Goal: Transaction & Acquisition: Purchase product/service

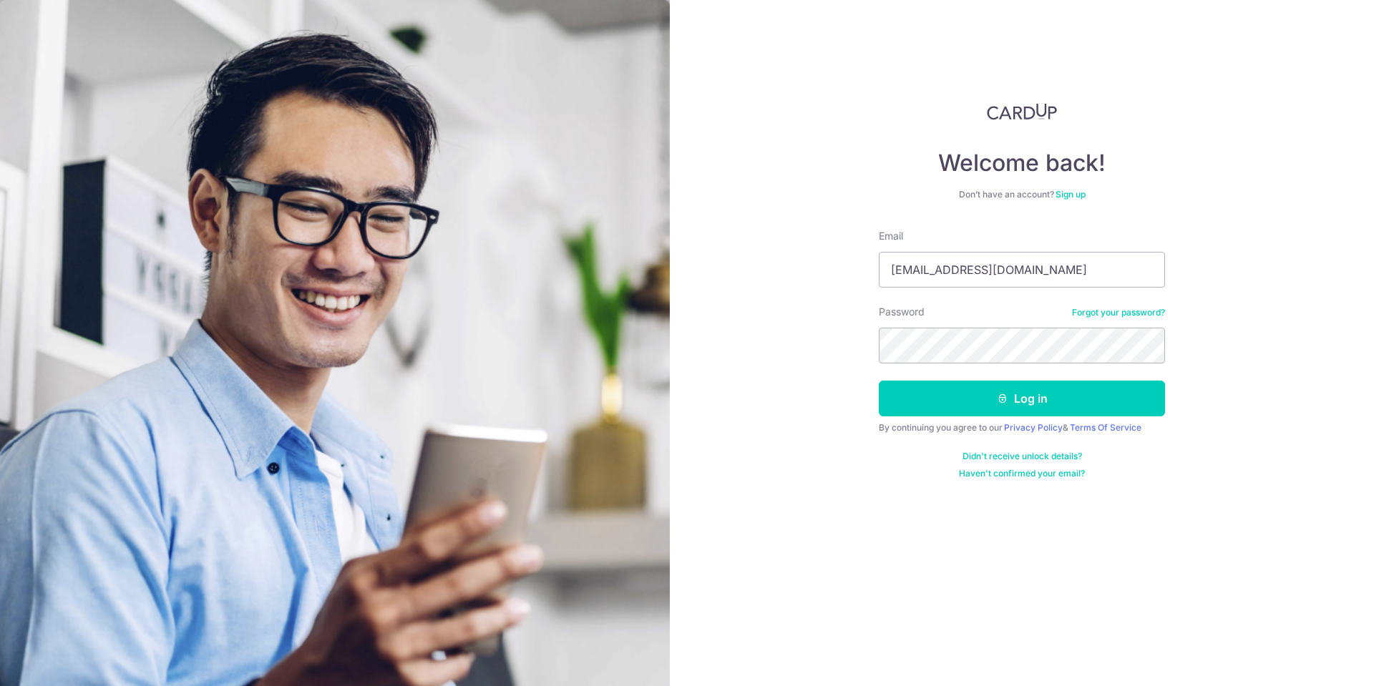
type input "limsp@singtel.com"
click at [1026, 403] on button "Log in" at bounding box center [1022, 399] width 286 height 36
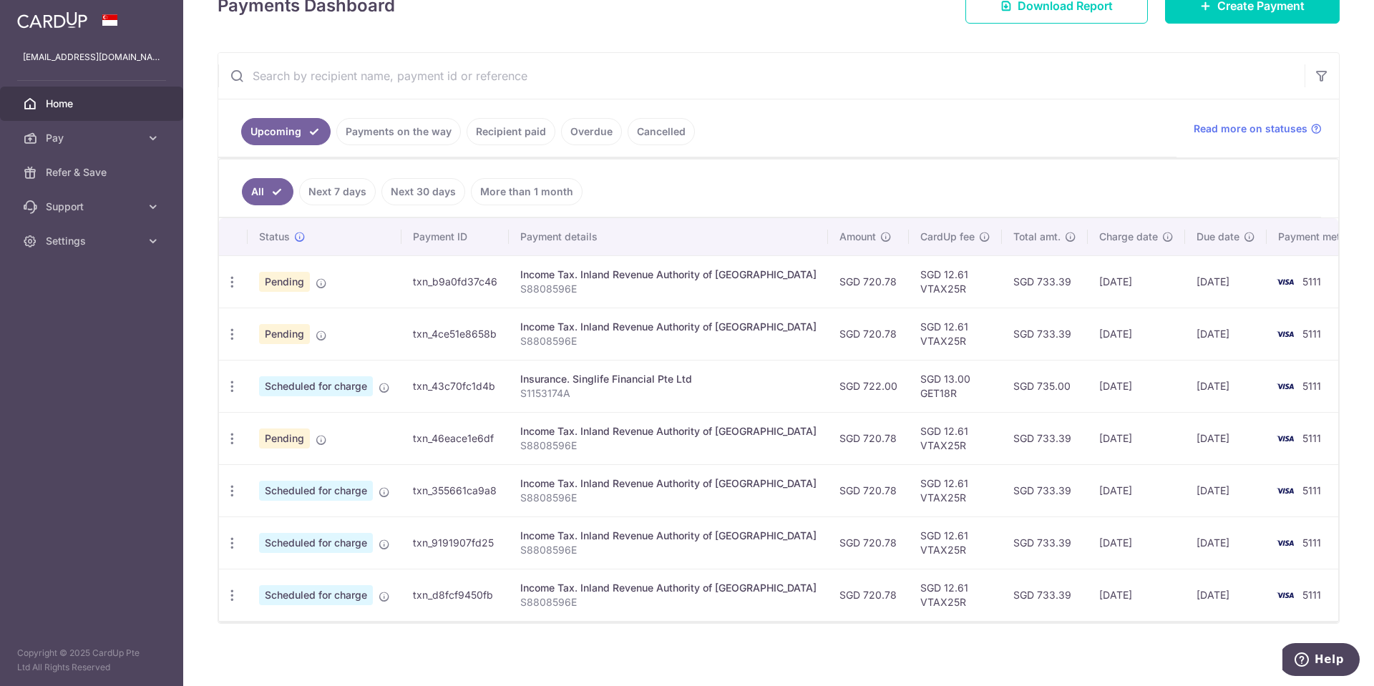
scroll to position [229, 0]
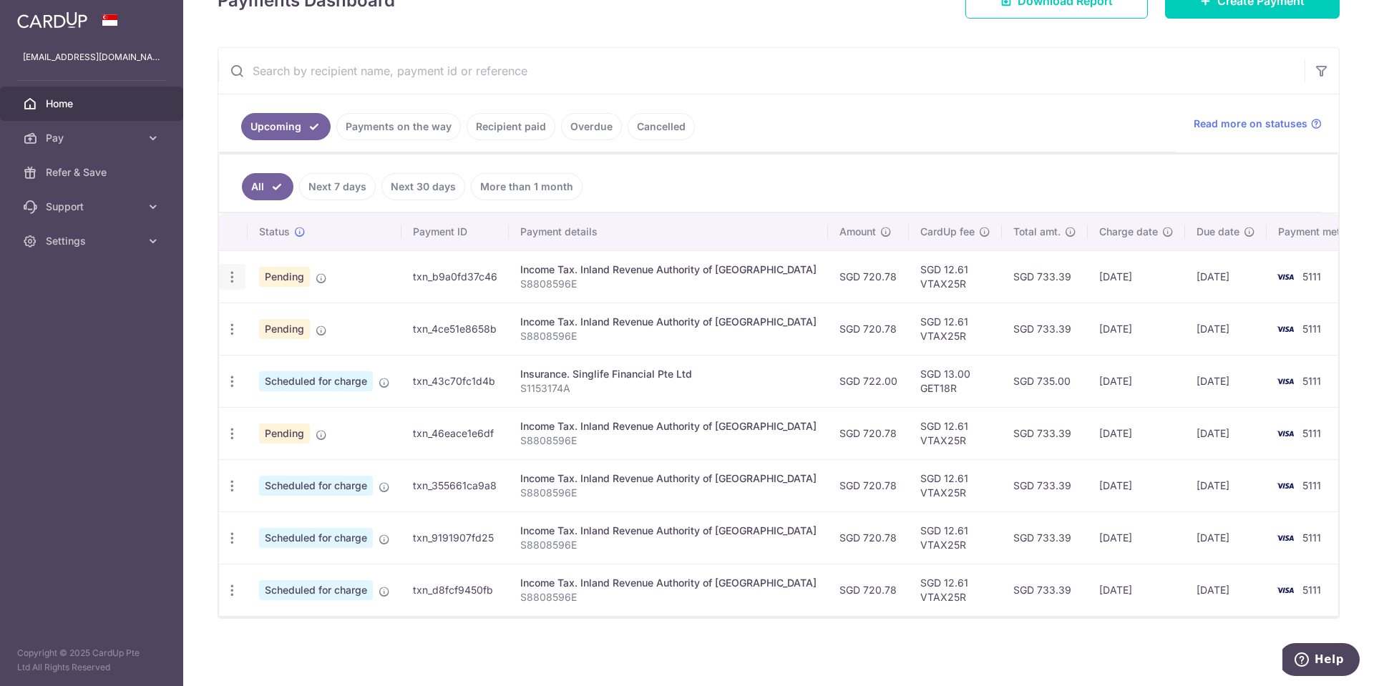
click at [237, 278] on icon "button" at bounding box center [232, 277] width 15 height 15
click at [242, 319] on icon at bounding box center [239, 316] width 17 height 17
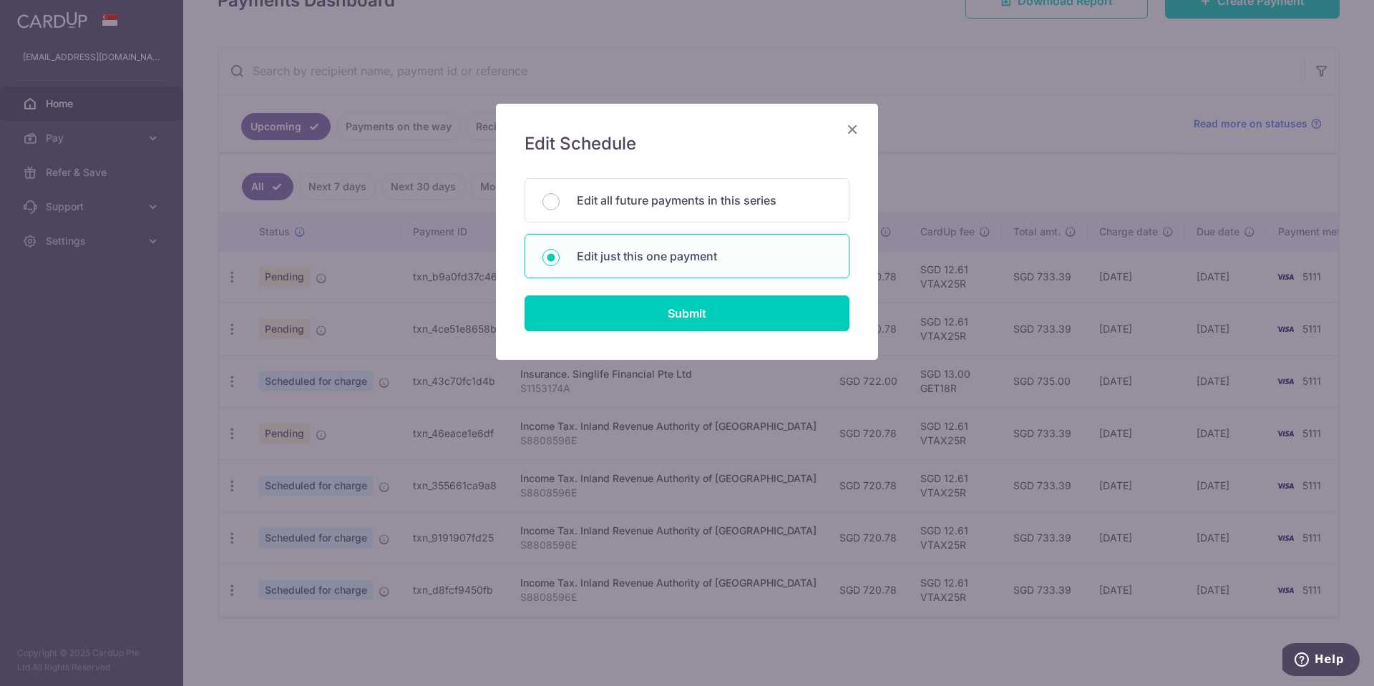
click at [747, 259] on p "Edit just this one payment" at bounding box center [704, 256] width 255 height 17
click at [560, 259] on input "Edit just this one payment" at bounding box center [551, 257] width 17 height 17
radio input "true"
click at [697, 311] on input "Submit" at bounding box center [687, 314] width 325 height 36
radio input "true"
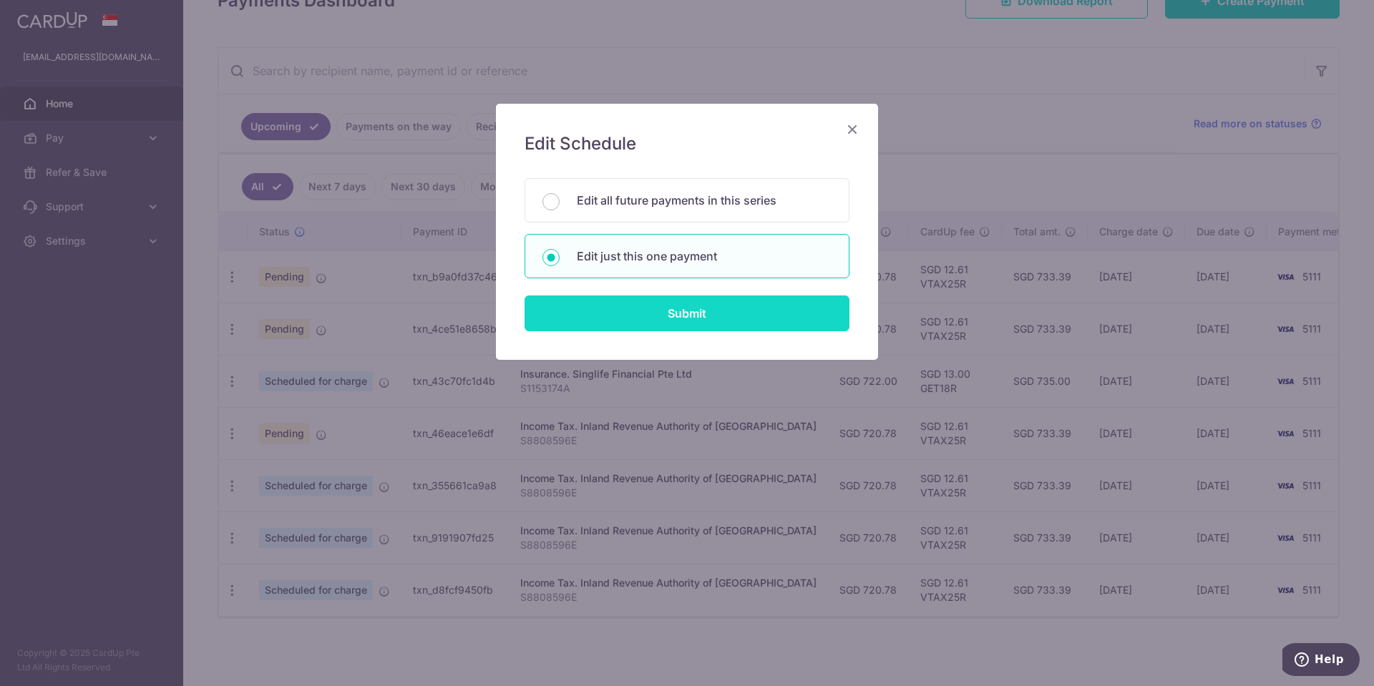
type input "720.78"
type input "[DATE]"
type input "S8808596E"
type input "VTAX25R"
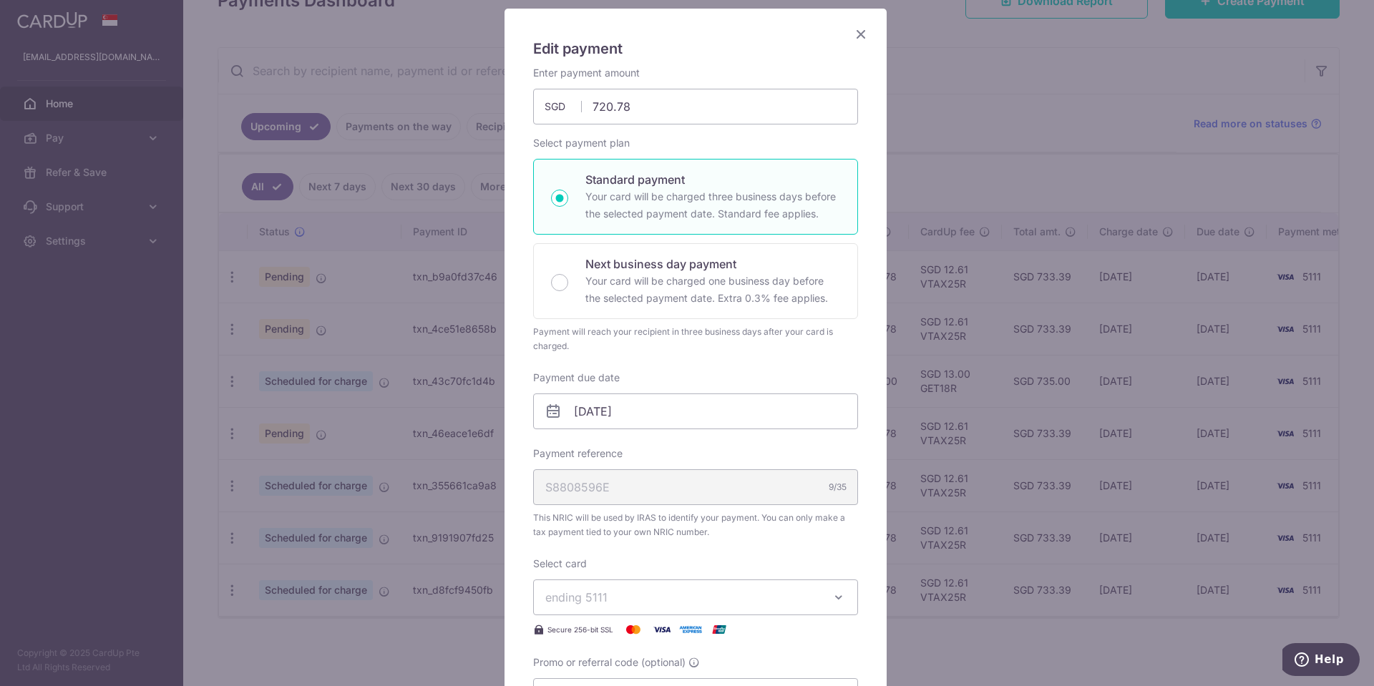
scroll to position [215, 0]
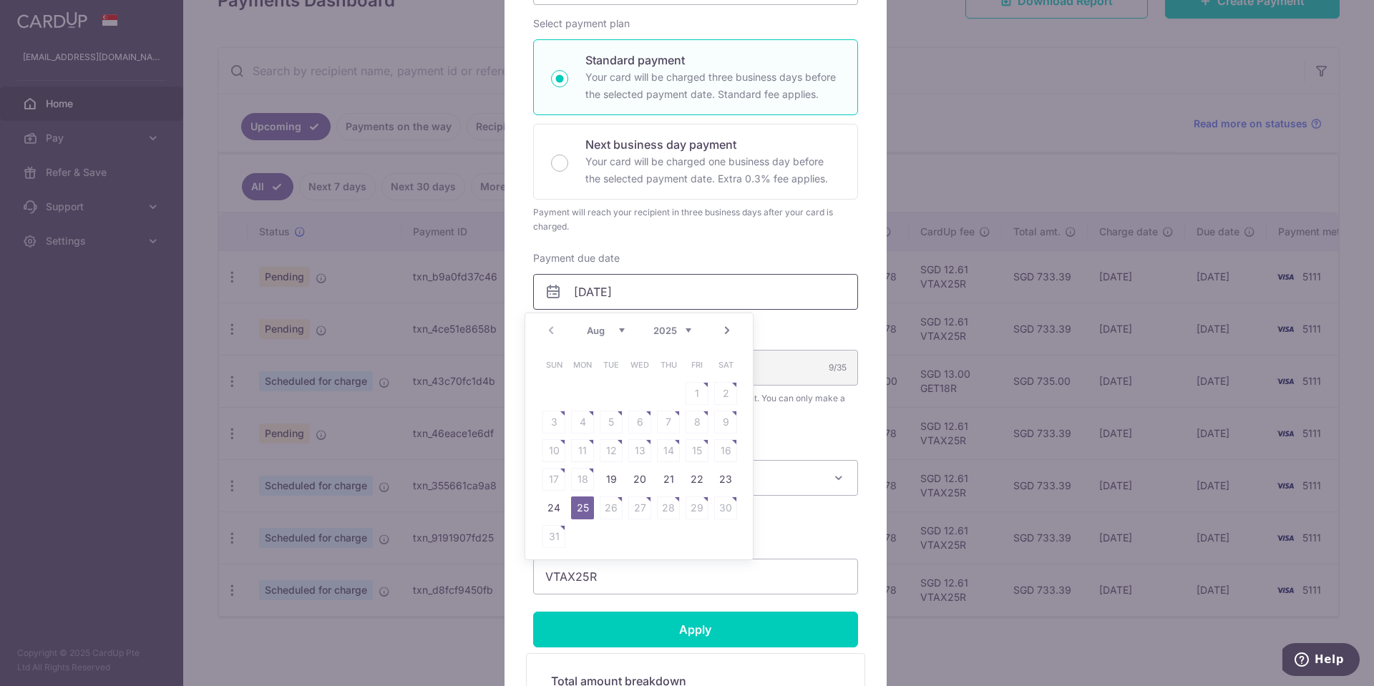
drag, startPoint x: 598, startPoint y: 291, endPoint x: 584, endPoint y: 293, distance: 13.8
click at [584, 293] on input "25/08/2025" at bounding box center [695, 292] width 325 height 36
drag, startPoint x: 626, startPoint y: 292, endPoint x: 616, endPoint y: 293, distance: 10.1
click at [616, 293] on input "25/02/2025" at bounding box center [695, 292] width 325 height 36
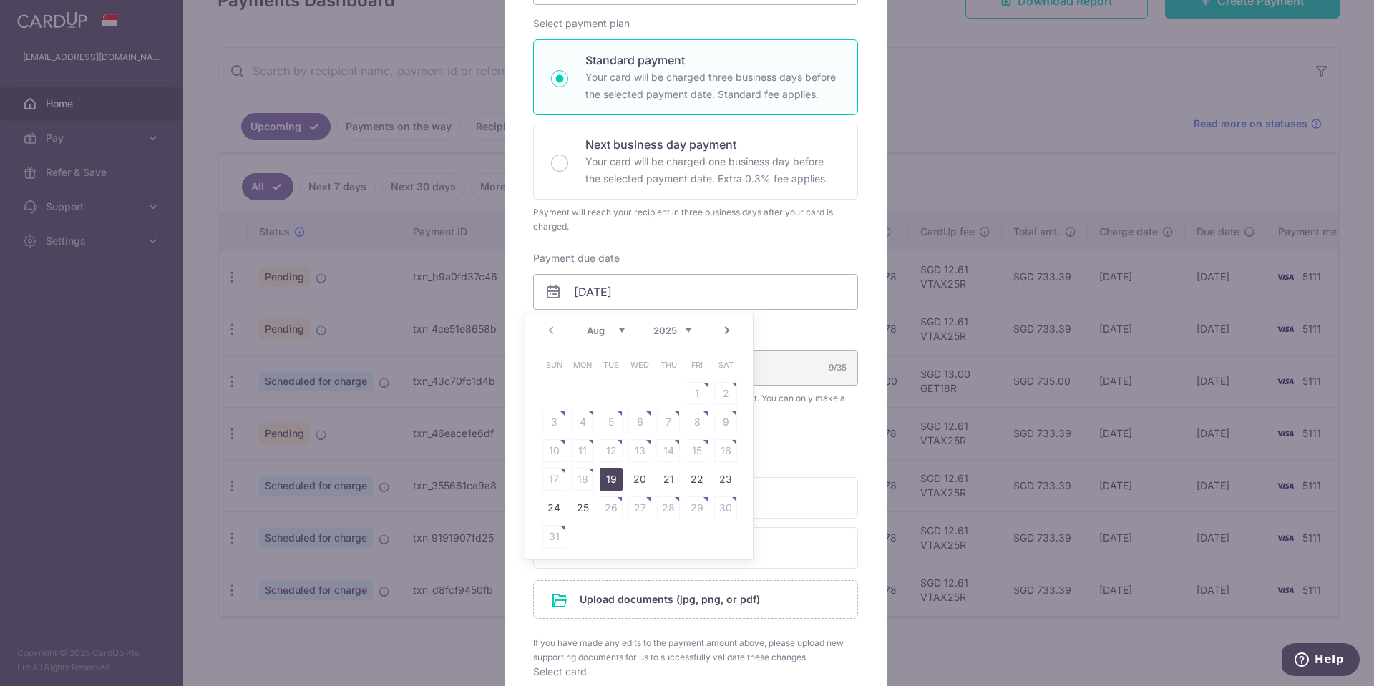
click at [723, 328] on link "Next" at bounding box center [727, 330] width 17 height 17
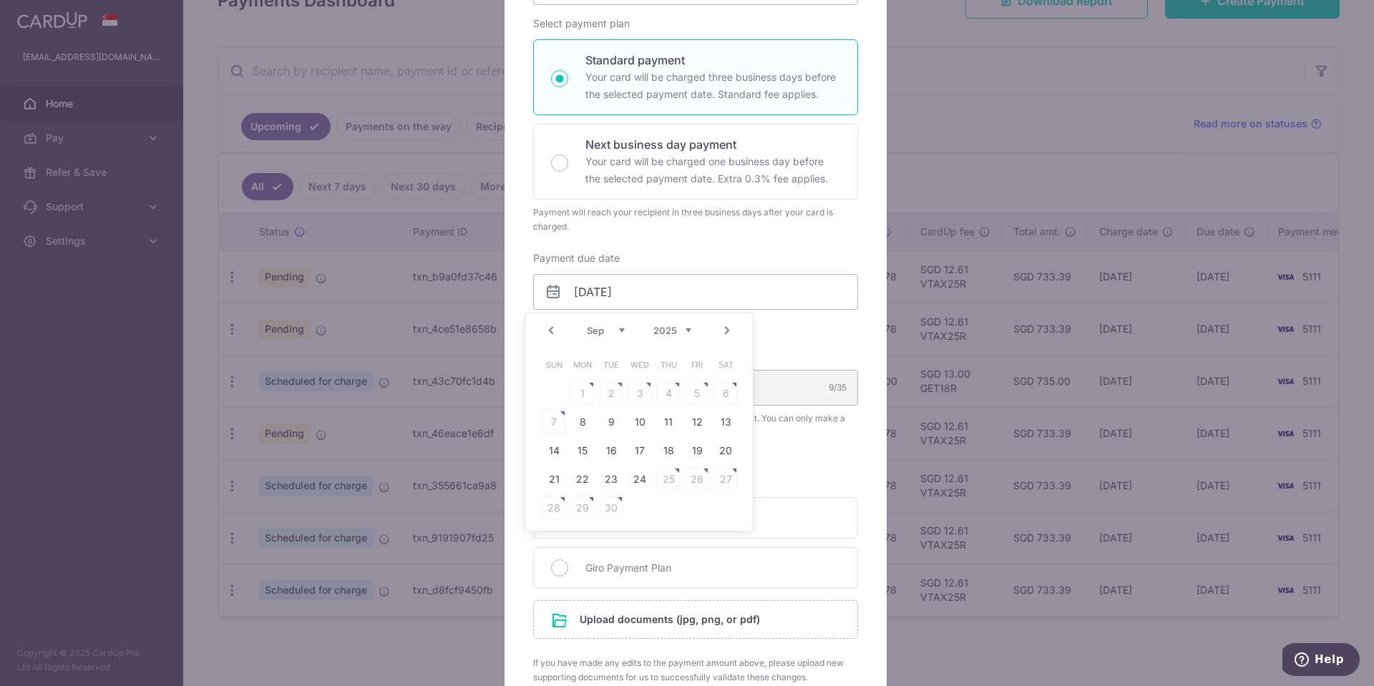
click at [727, 328] on link "Next" at bounding box center [727, 330] width 17 height 17
click at [728, 328] on link "Next" at bounding box center [727, 330] width 17 height 17
click at [727, 328] on link "Next" at bounding box center [727, 330] width 17 height 17
click at [725, 327] on link "Next" at bounding box center [727, 330] width 17 height 17
click at [586, 485] on link "23" at bounding box center [582, 479] width 23 height 23
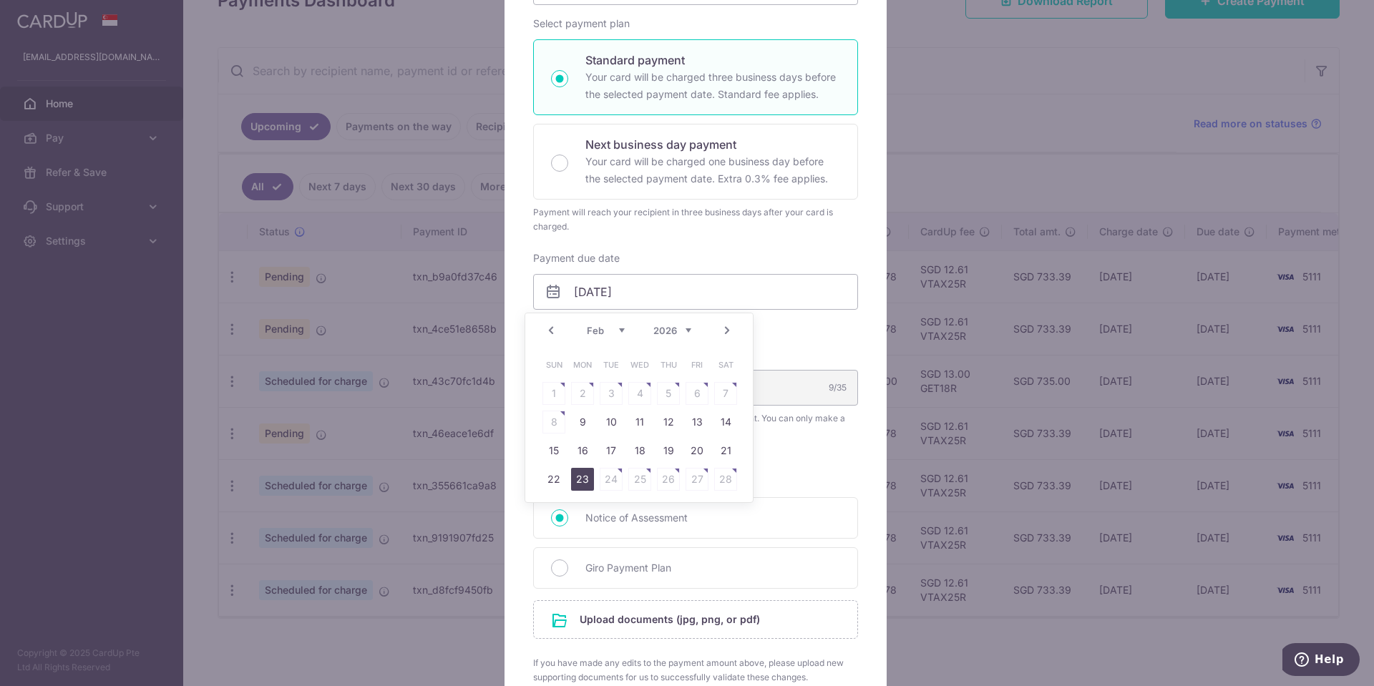
type input "[DATE]"
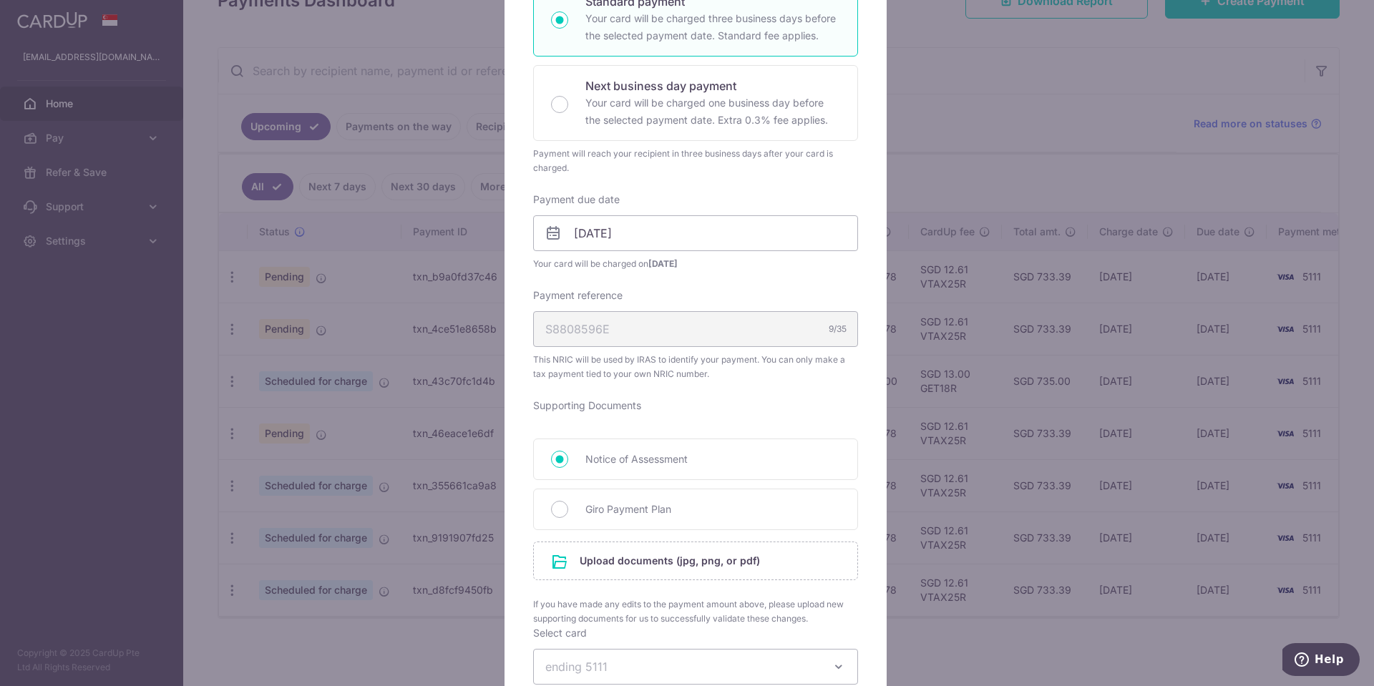
scroll to position [429, 0]
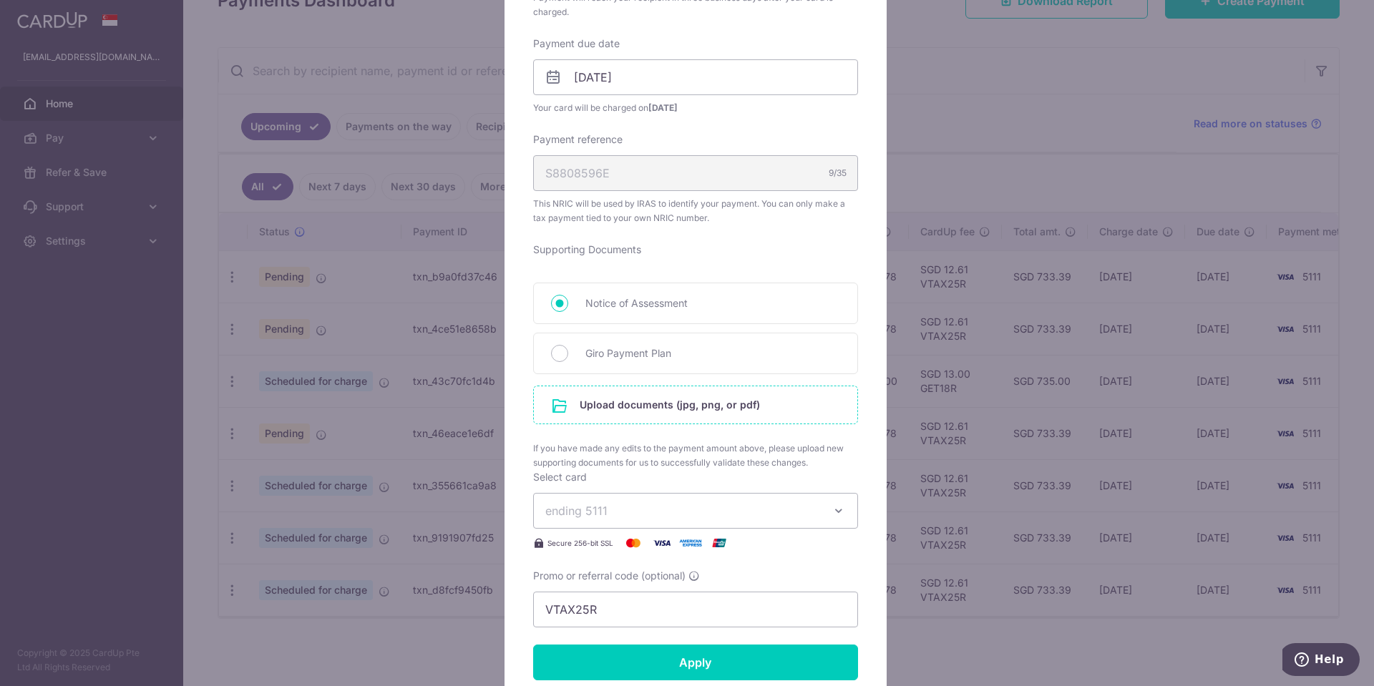
click at [673, 401] on input "file" at bounding box center [696, 405] width 324 height 37
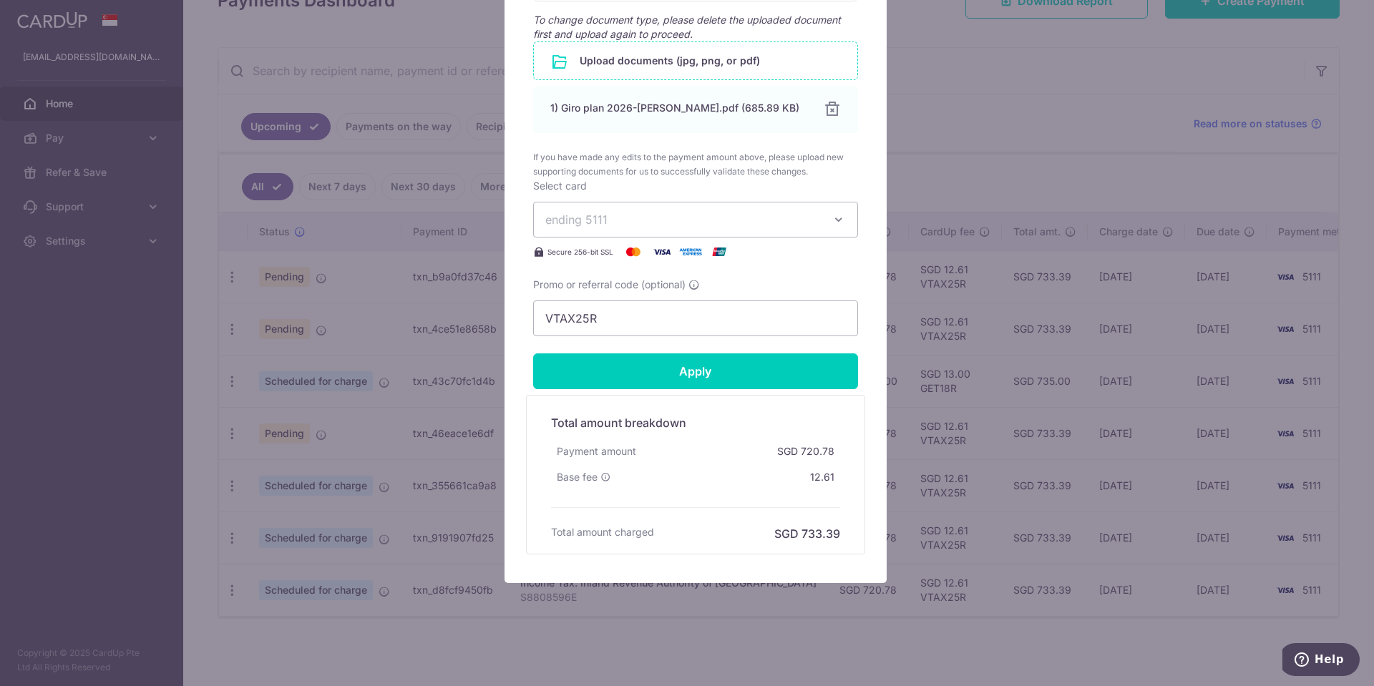
scroll to position [803, 0]
drag, startPoint x: 744, startPoint y: 371, endPoint x: 765, endPoint y: 327, distance: 49.0
click at [746, 371] on input "Apply" at bounding box center [695, 371] width 325 height 36
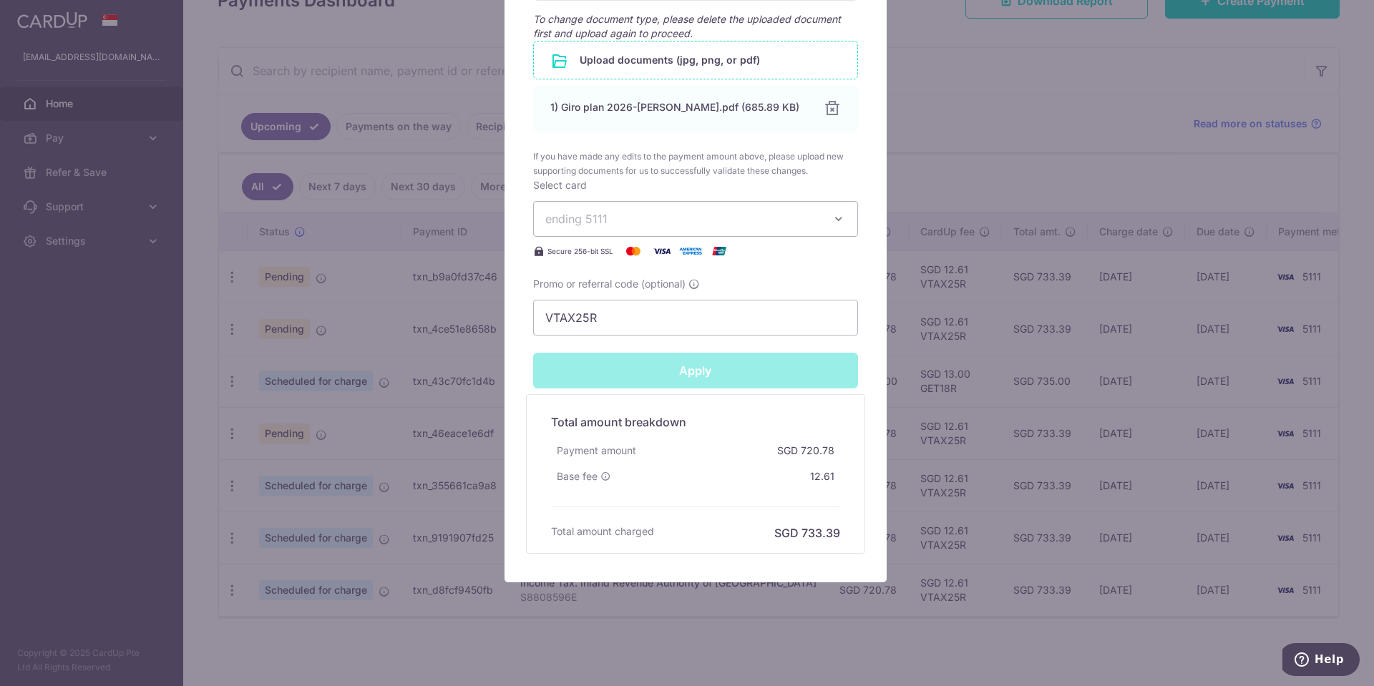
type input "Successfully Applied"
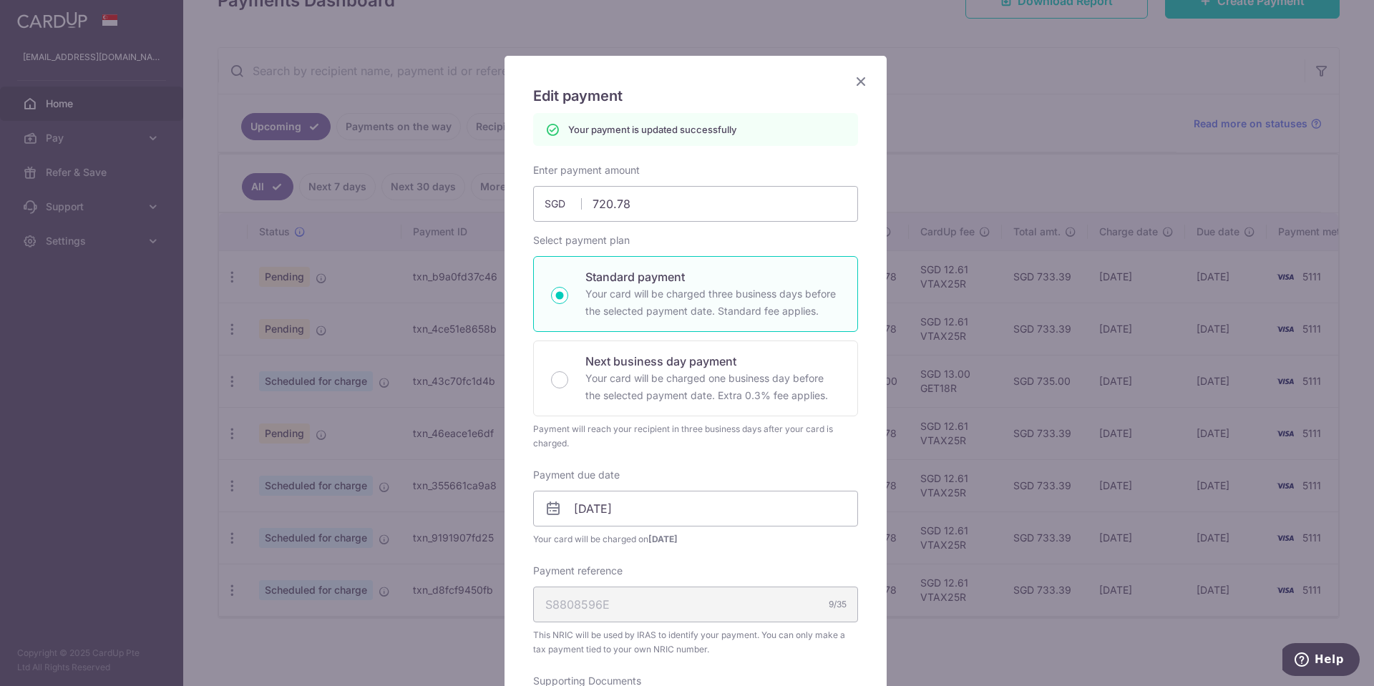
scroll to position [0, 0]
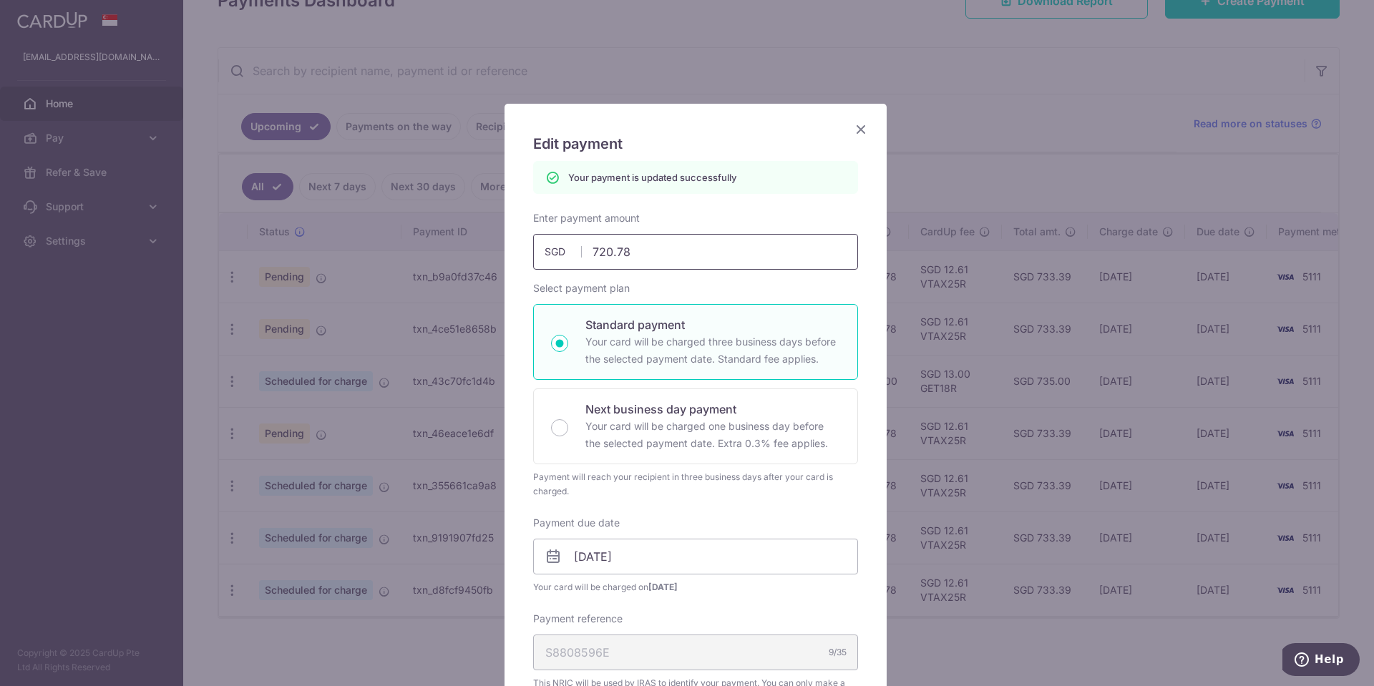
click at [852, 127] on icon "Close" at bounding box center [860, 129] width 17 height 18
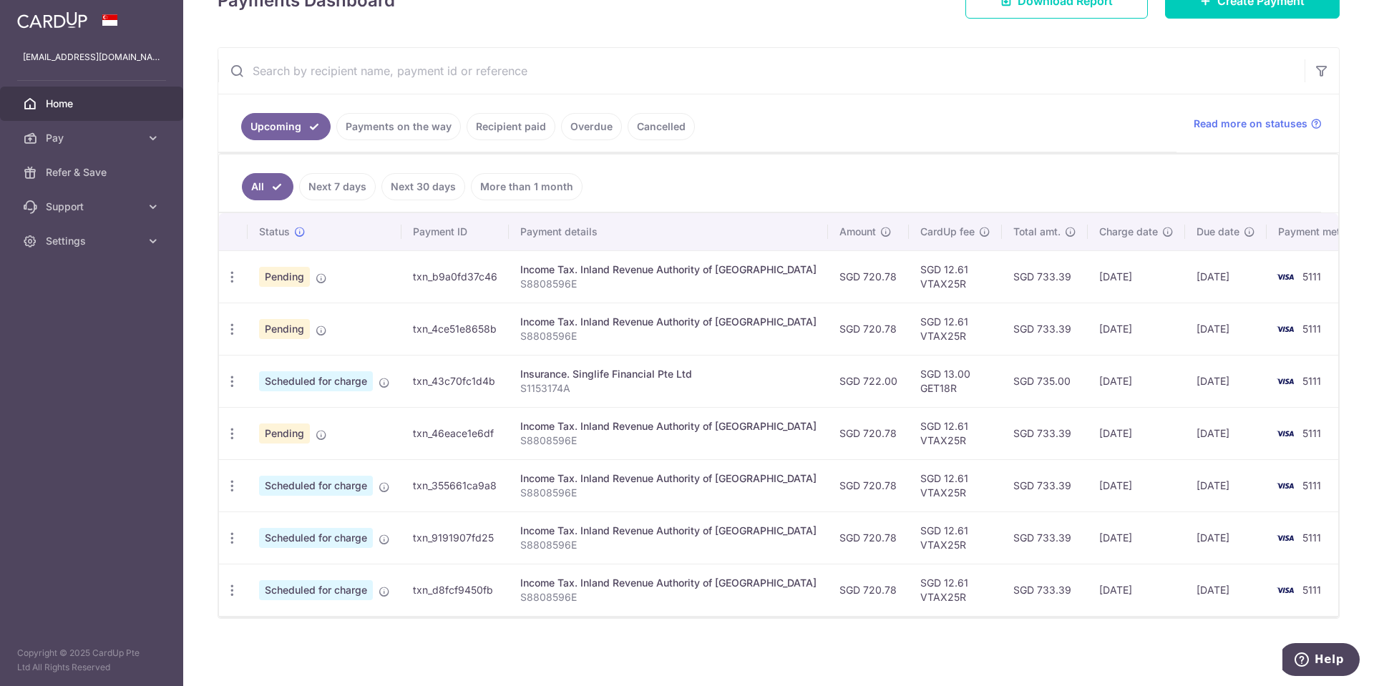
scroll to position [170, 0]
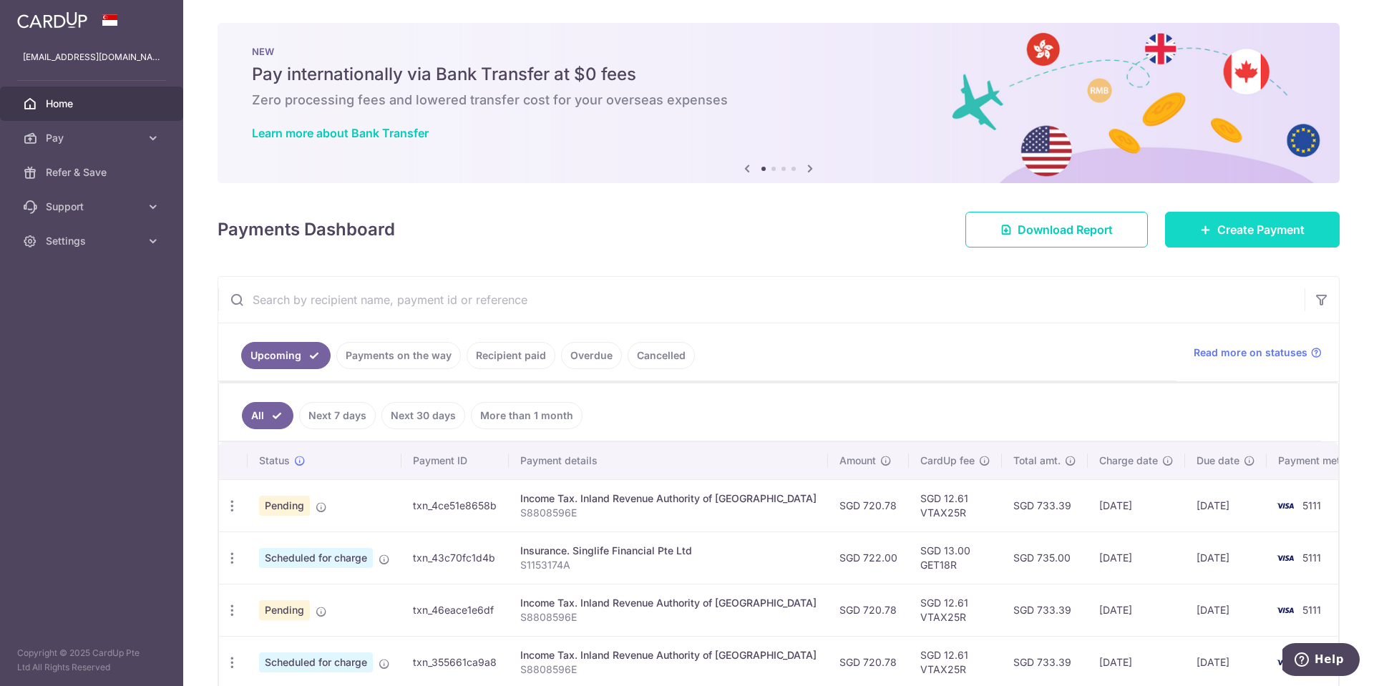
click at [1249, 223] on span "Create Payment" at bounding box center [1261, 229] width 87 height 17
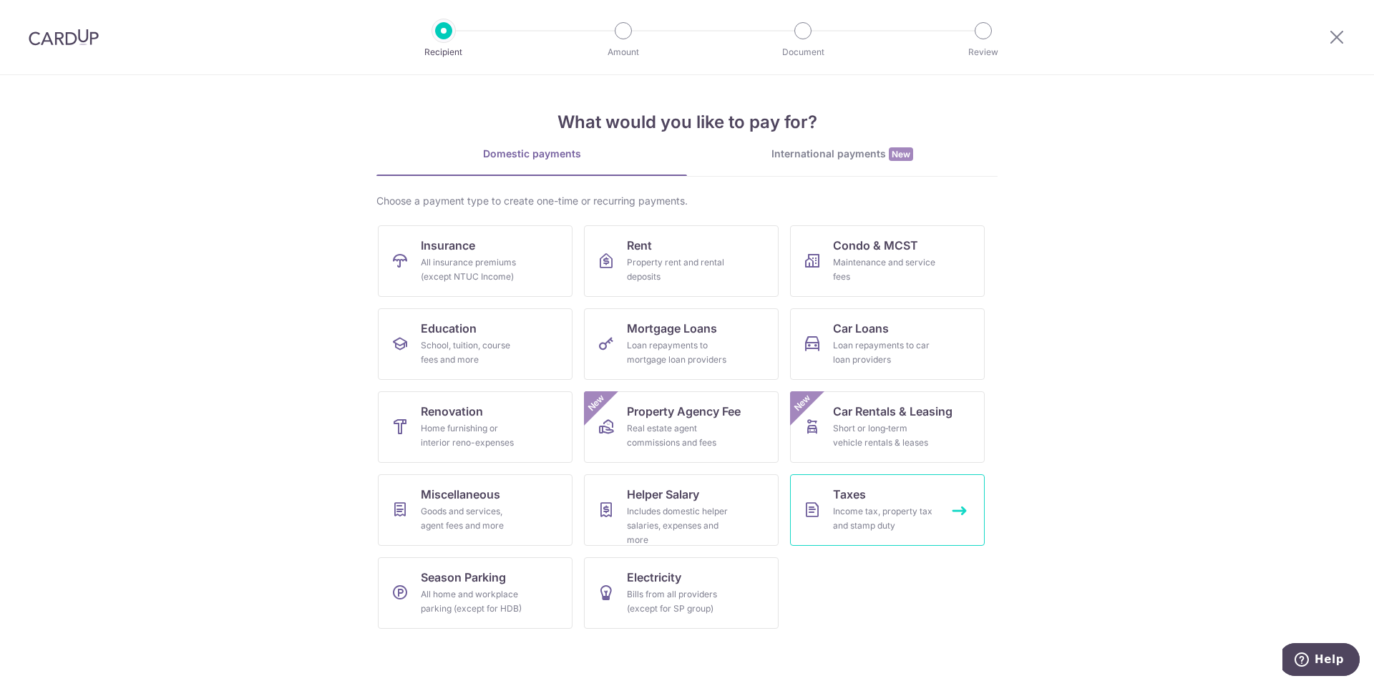
click at [854, 516] on div "Income tax, property tax and stamp duty" at bounding box center [884, 519] width 103 height 29
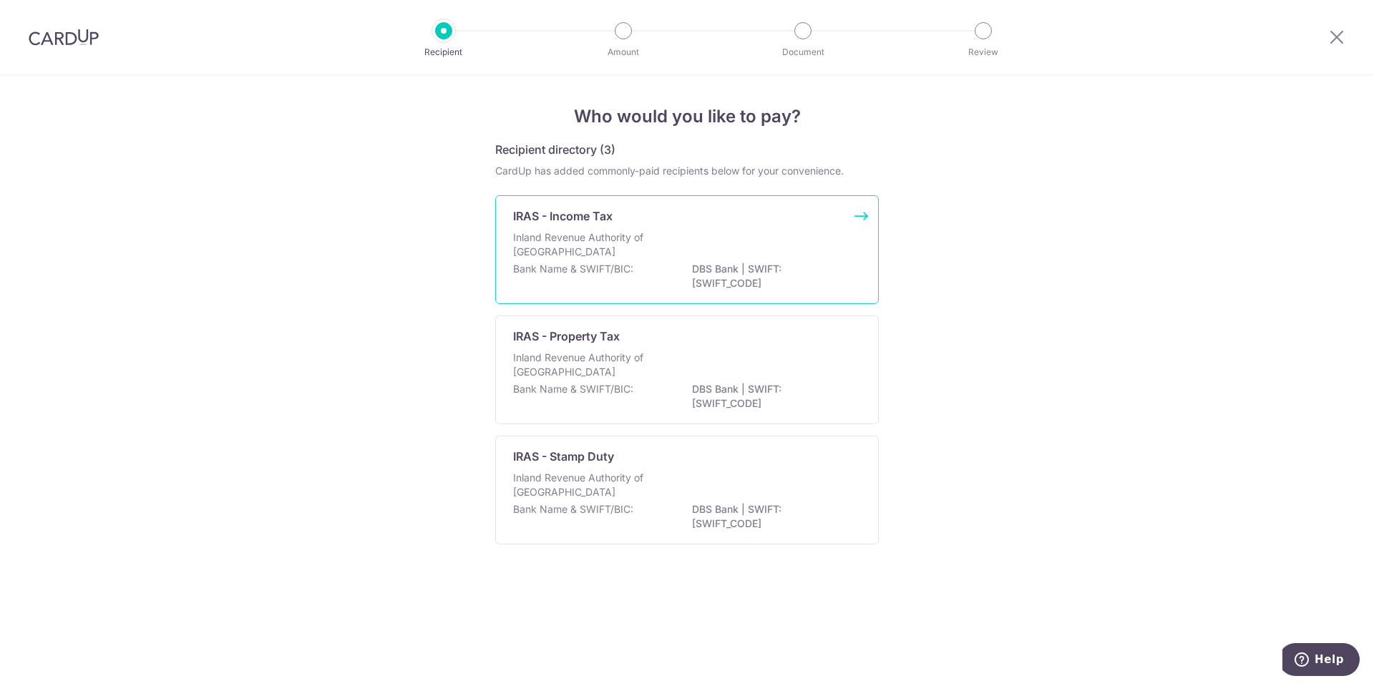
click at [615, 254] on p "Inland Revenue Authority of [GEOGRAPHIC_DATA]" at bounding box center [589, 244] width 152 height 29
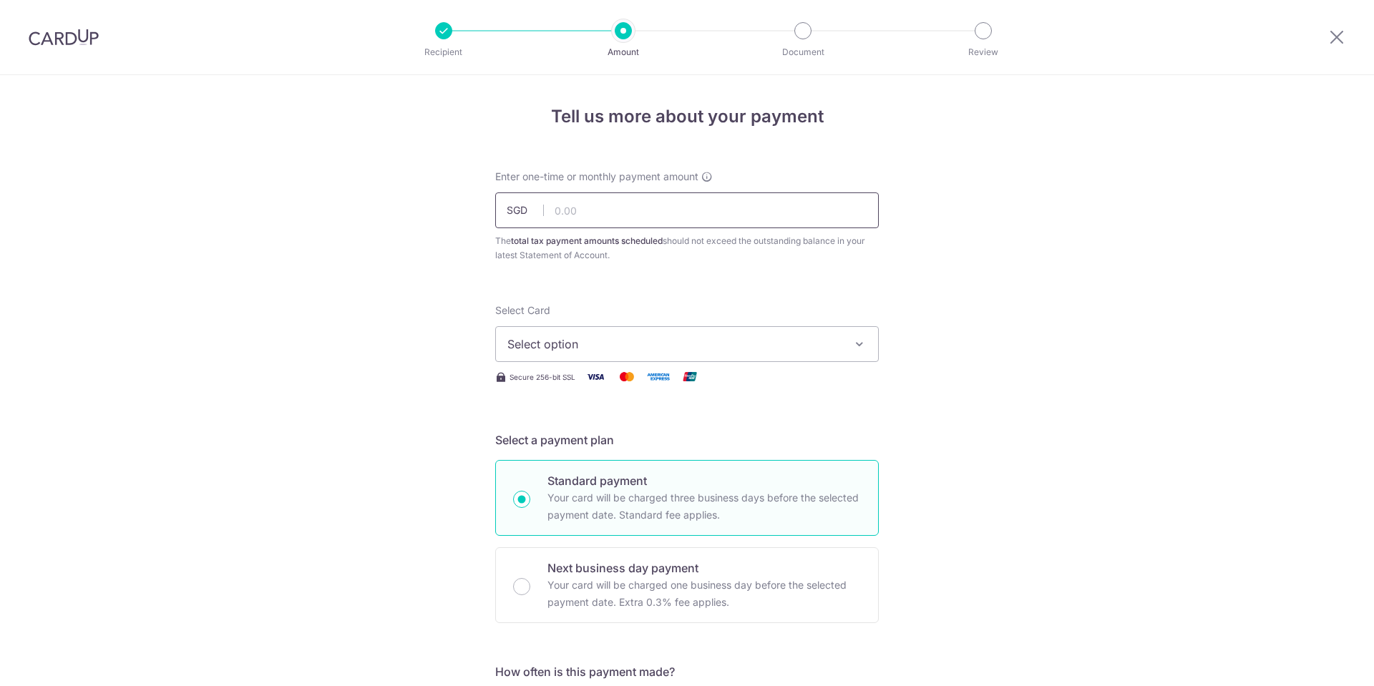
click at [618, 219] on input "text" at bounding box center [687, 211] width 384 height 36
type input "720.78"
click at [587, 339] on span "Select option" at bounding box center [674, 344] width 334 height 17
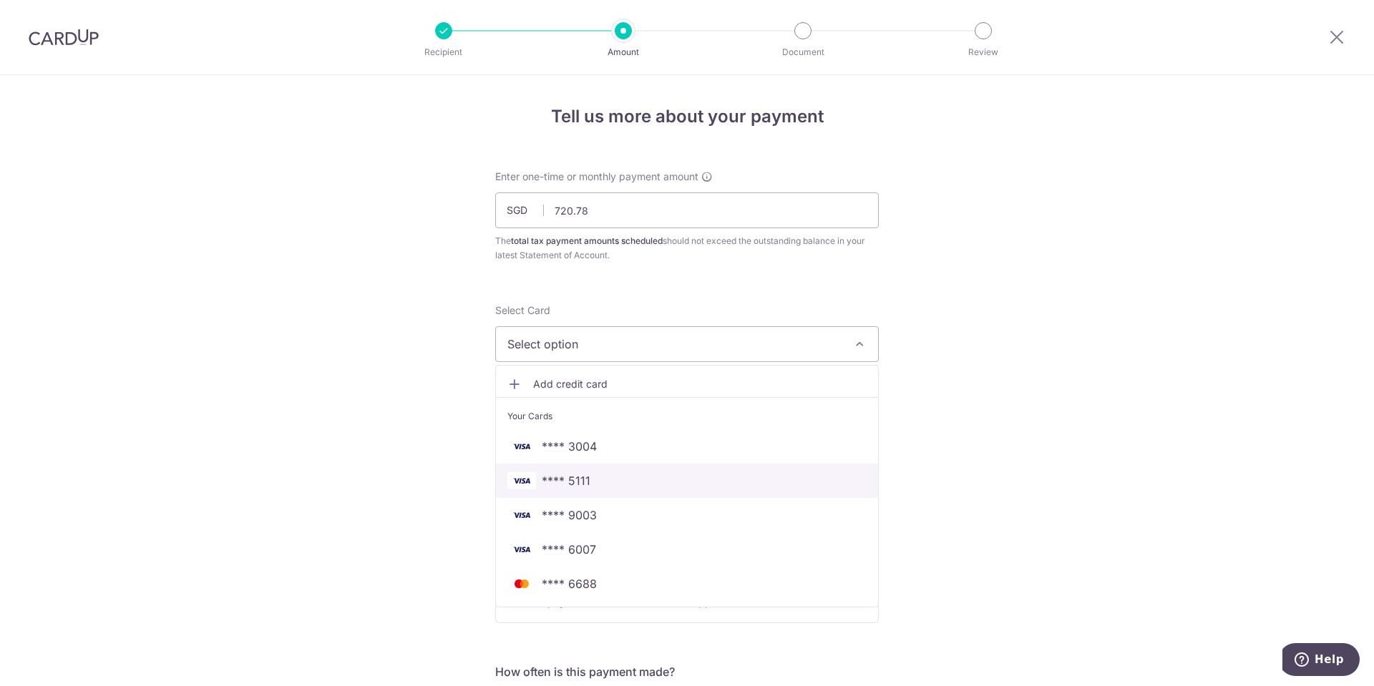
drag, startPoint x: 590, startPoint y: 483, endPoint x: 639, endPoint y: 465, distance: 52.8
click at [590, 485] on span "**** 5111" at bounding box center [686, 480] width 359 height 17
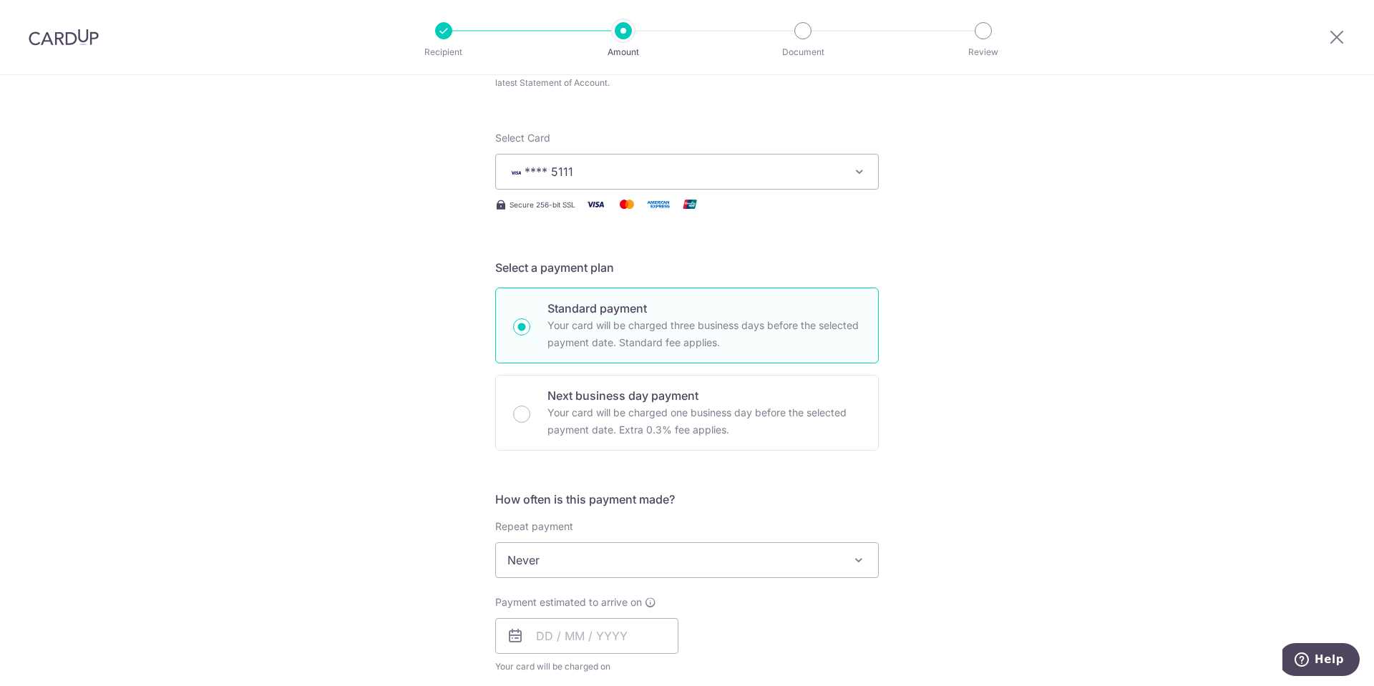
scroll to position [215, 0]
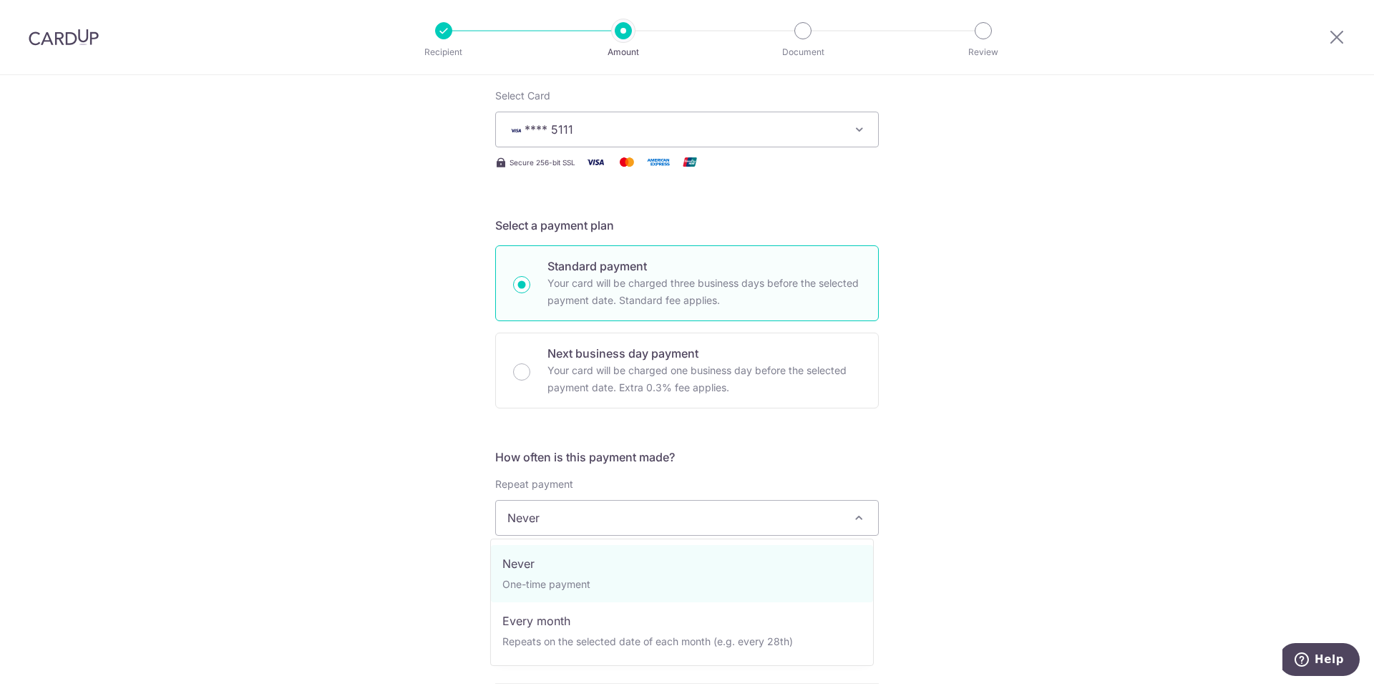
click at [612, 515] on span "Never" at bounding box center [687, 518] width 382 height 34
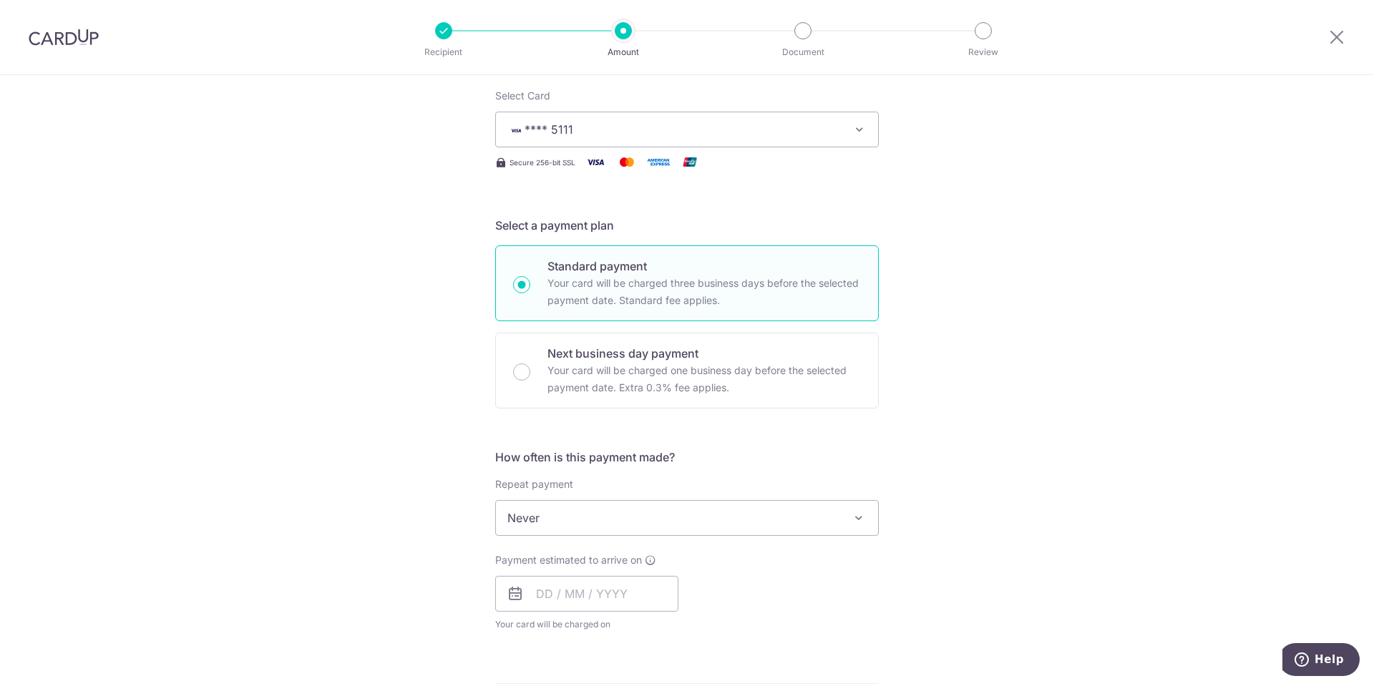
click at [661, 509] on span "Never" at bounding box center [687, 518] width 382 height 34
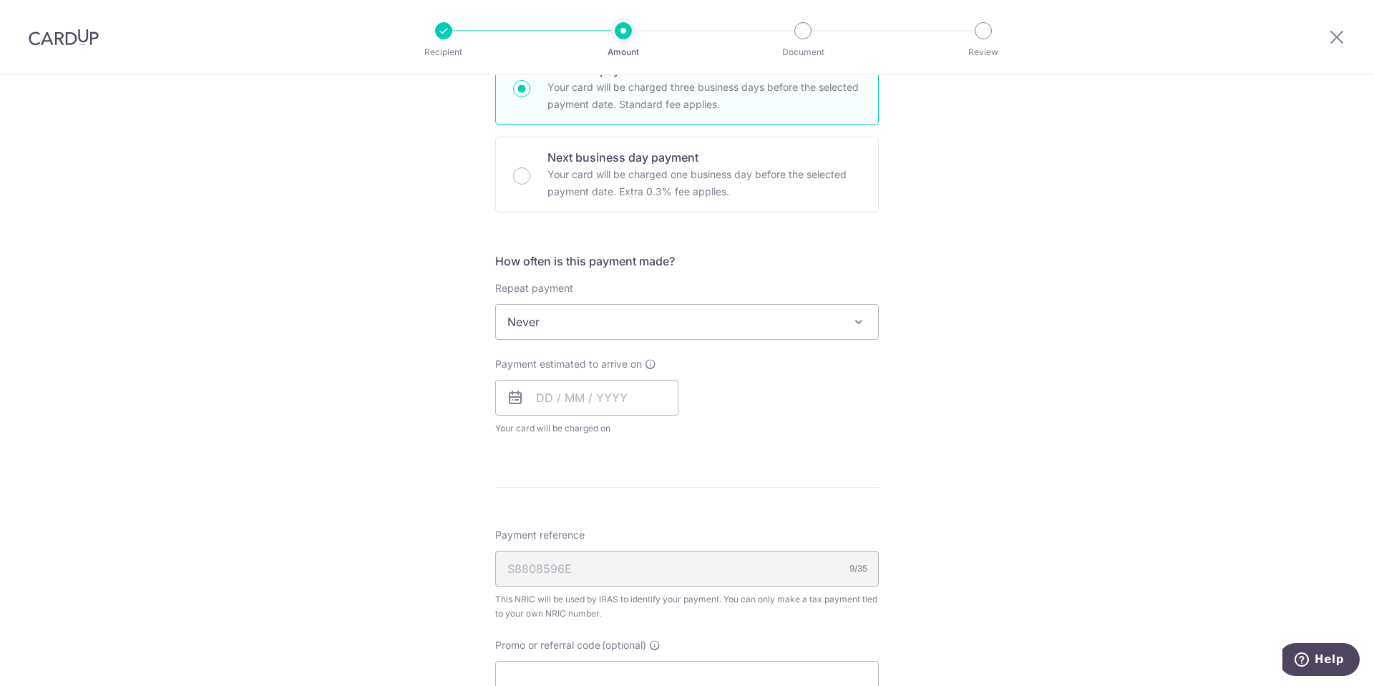
scroll to position [429, 0]
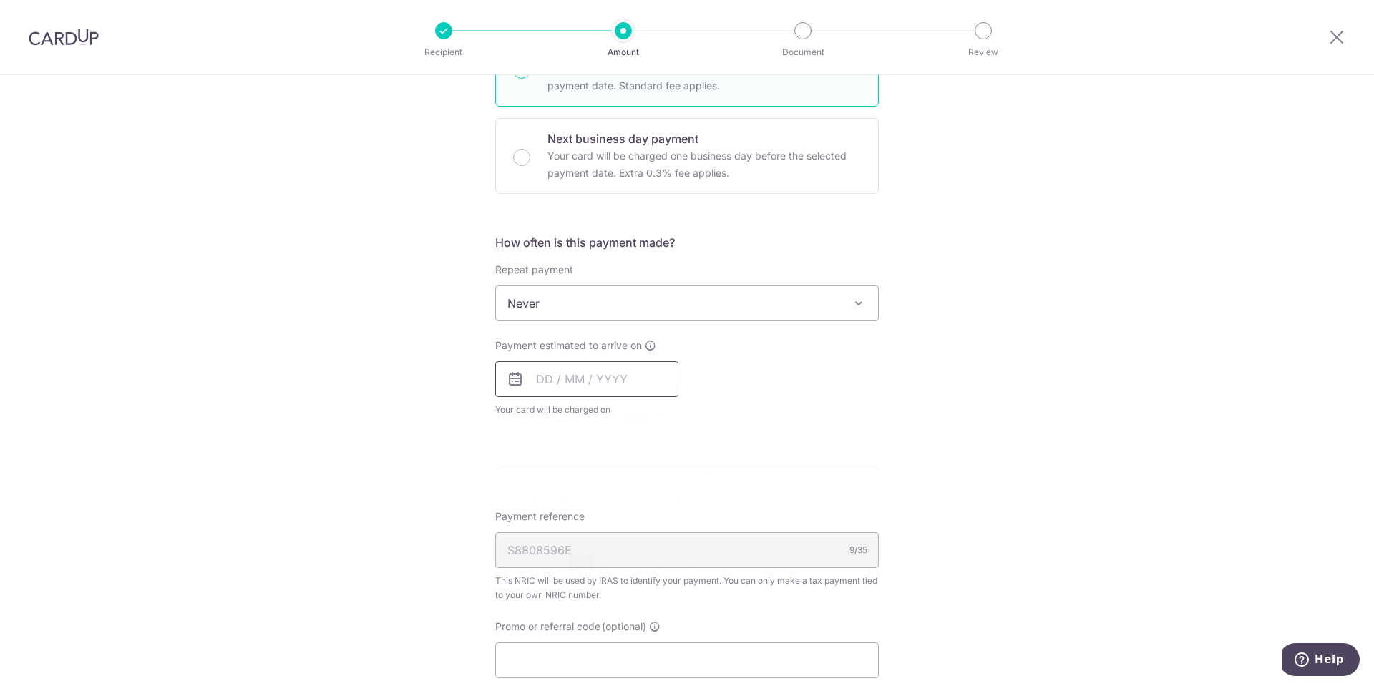
click at [533, 382] on input "text" at bounding box center [586, 379] width 183 height 36
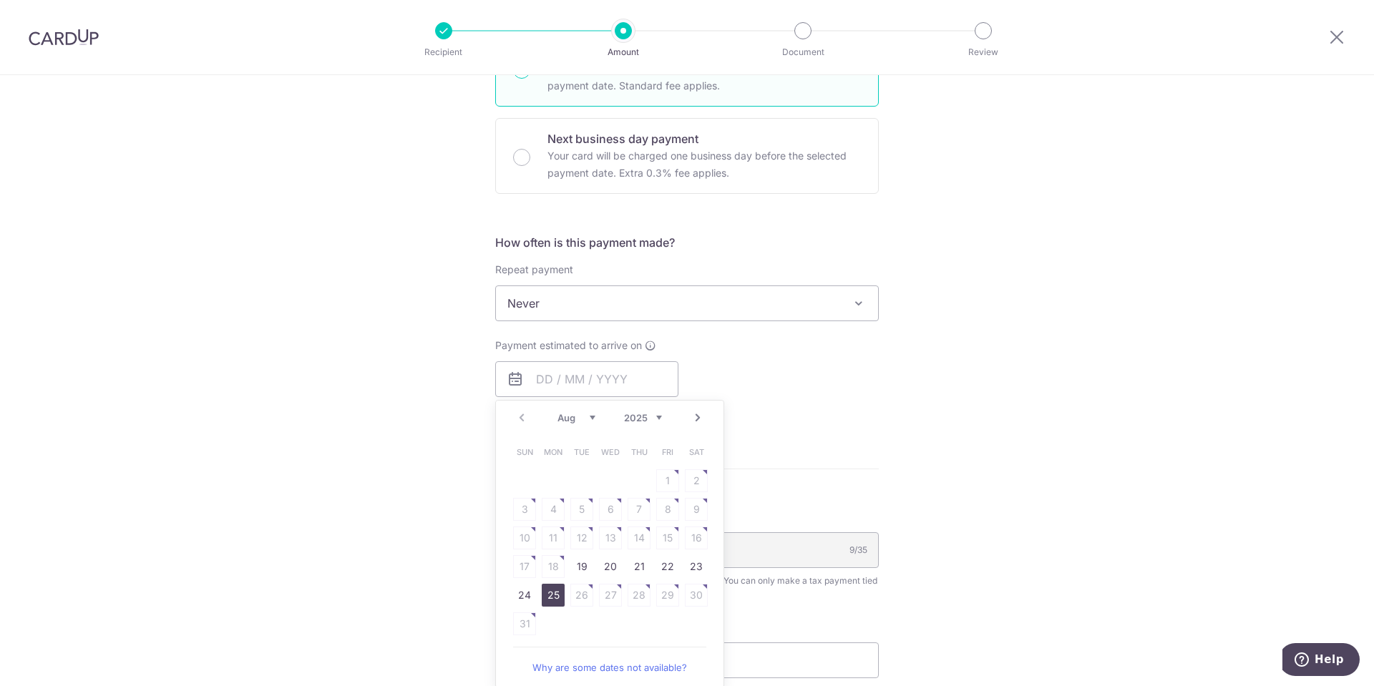
click at [545, 602] on link "25" at bounding box center [553, 595] width 23 height 23
type input "[DATE]"
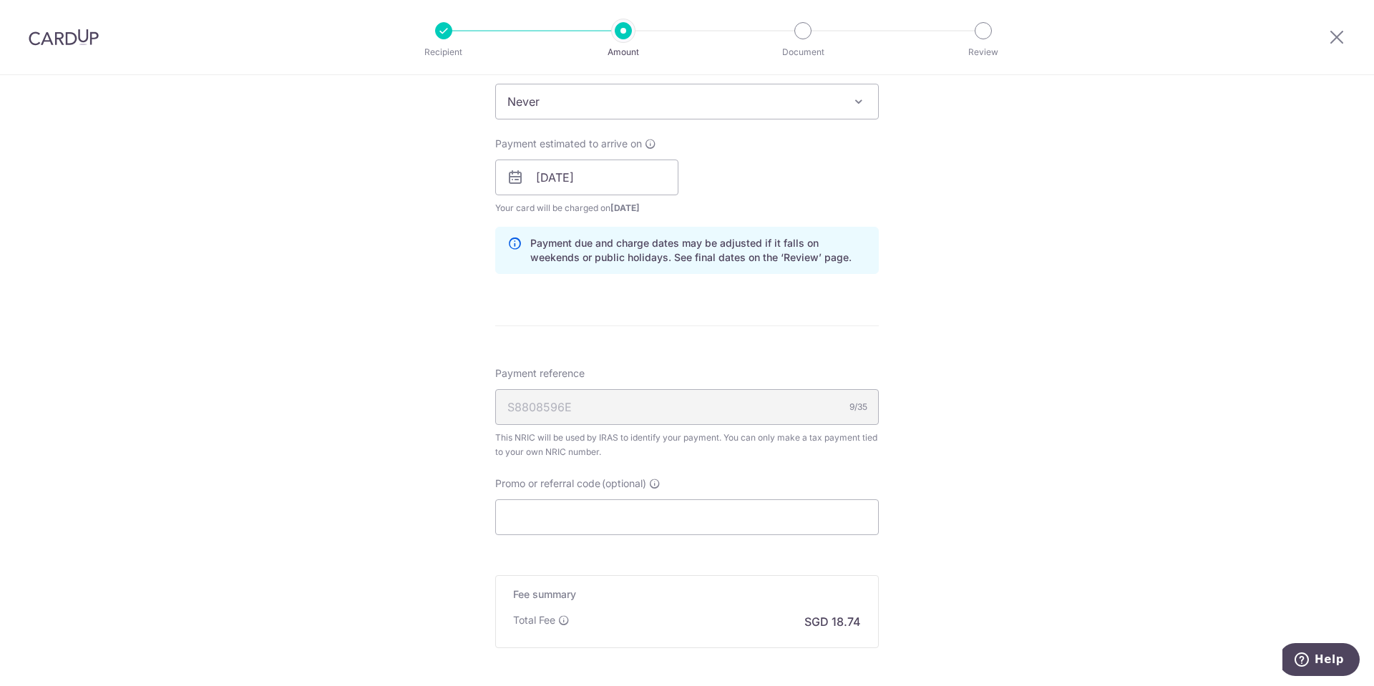
scroll to position [644, 0]
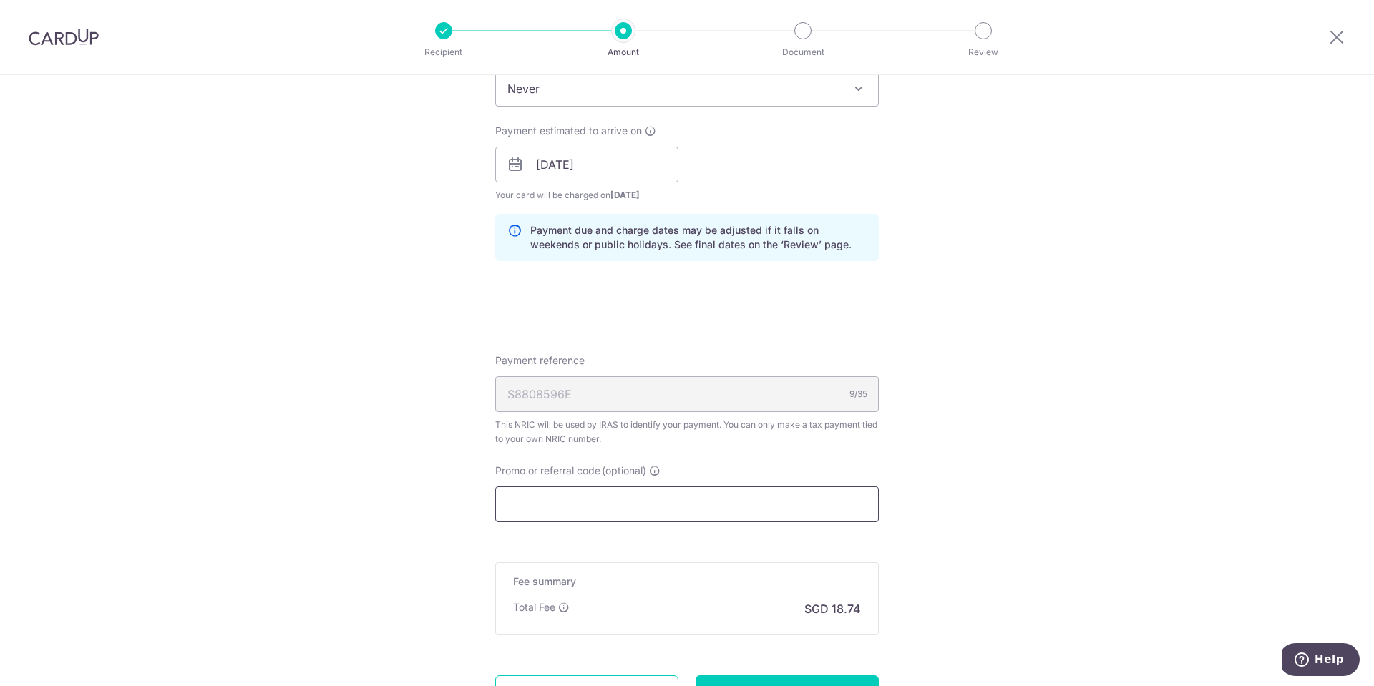
click at [590, 505] on input "Promo or referral code (optional)" at bounding box center [687, 505] width 384 height 36
click at [586, 501] on input "Promo or referral code (optional)" at bounding box center [687, 505] width 384 height 36
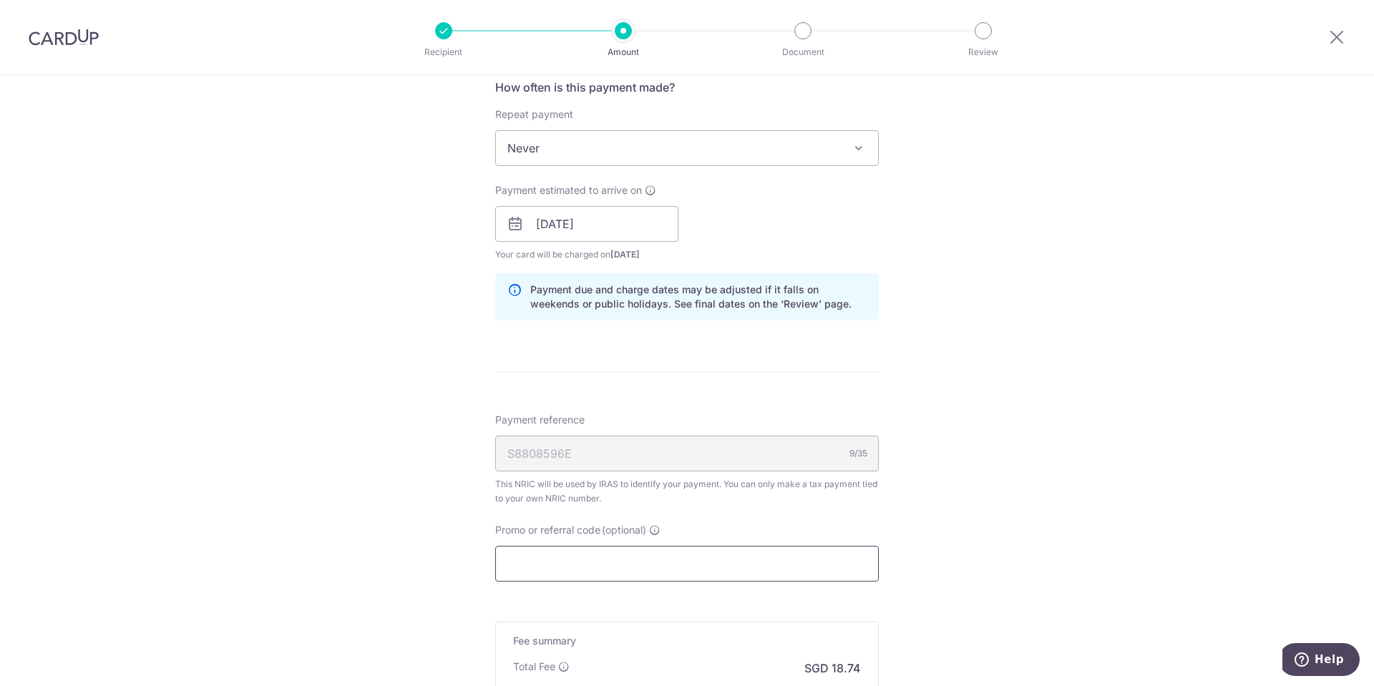
scroll to position [537, 0]
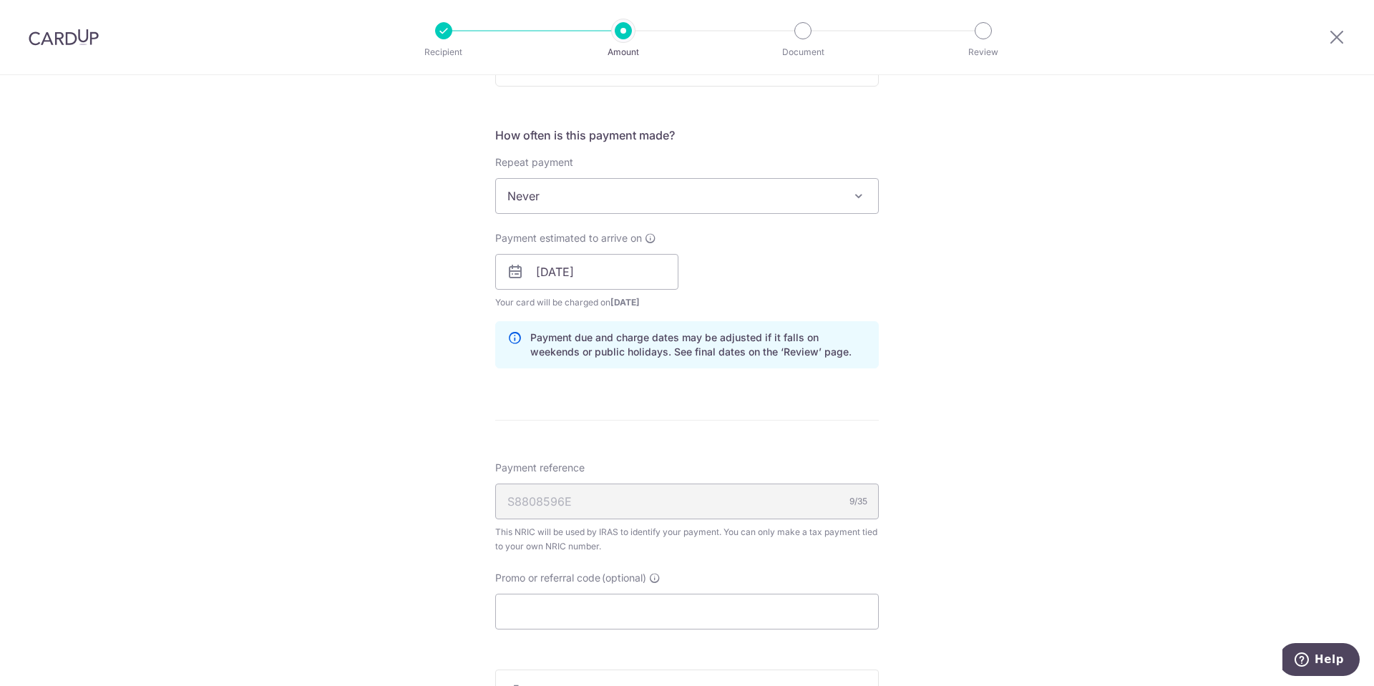
click at [737, 192] on span "Never" at bounding box center [687, 196] width 382 height 34
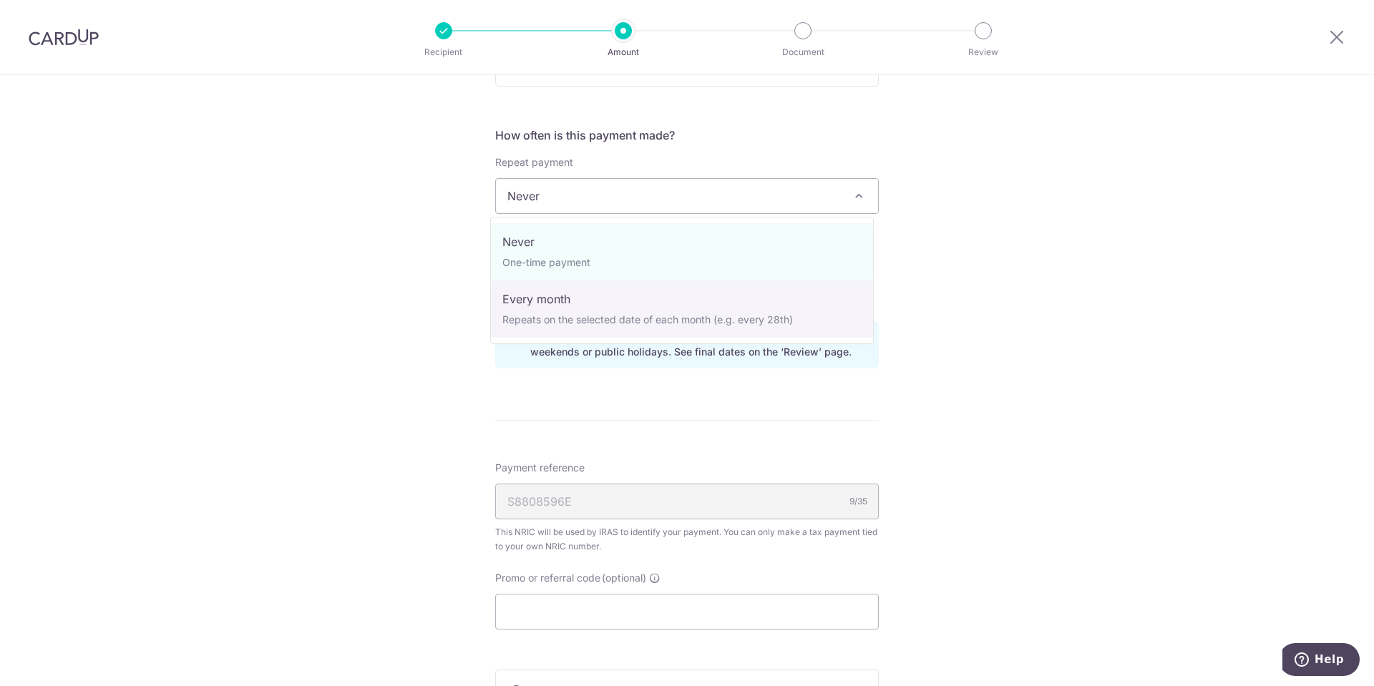
select select "3"
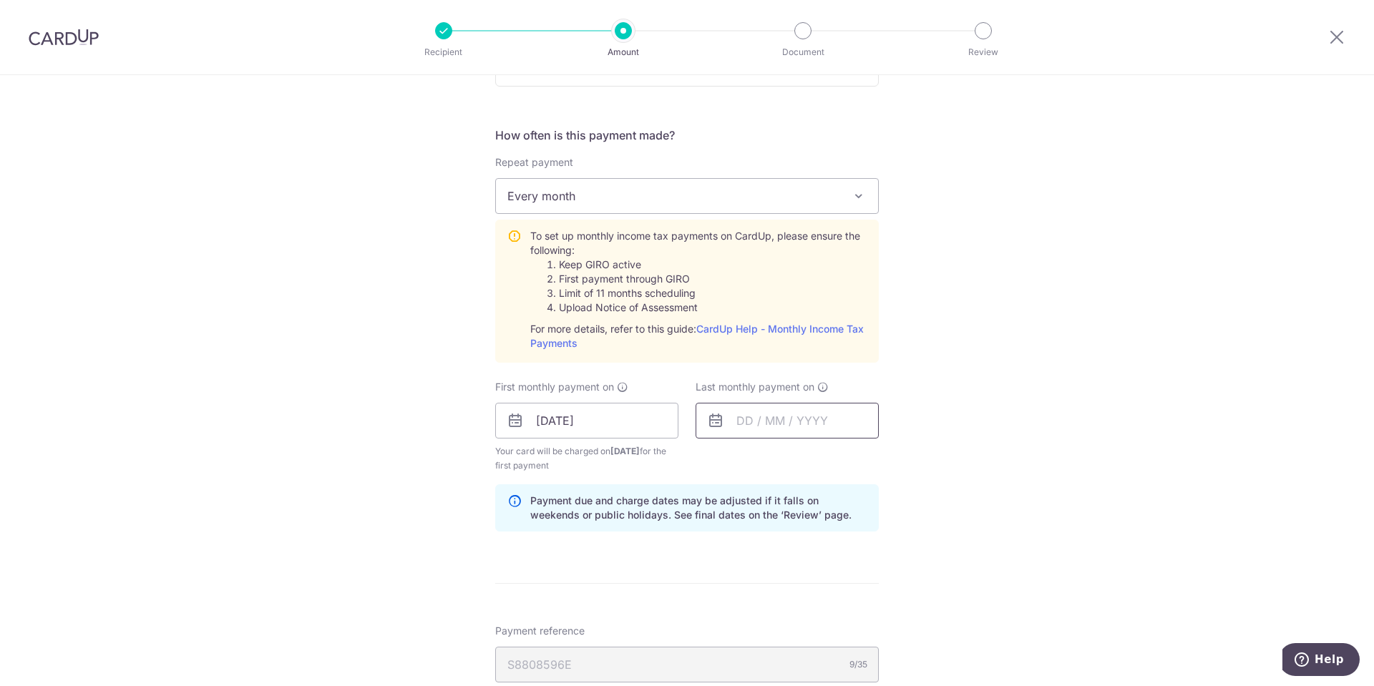
click at [761, 414] on input "text" at bounding box center [787, 421] width 183 height 36
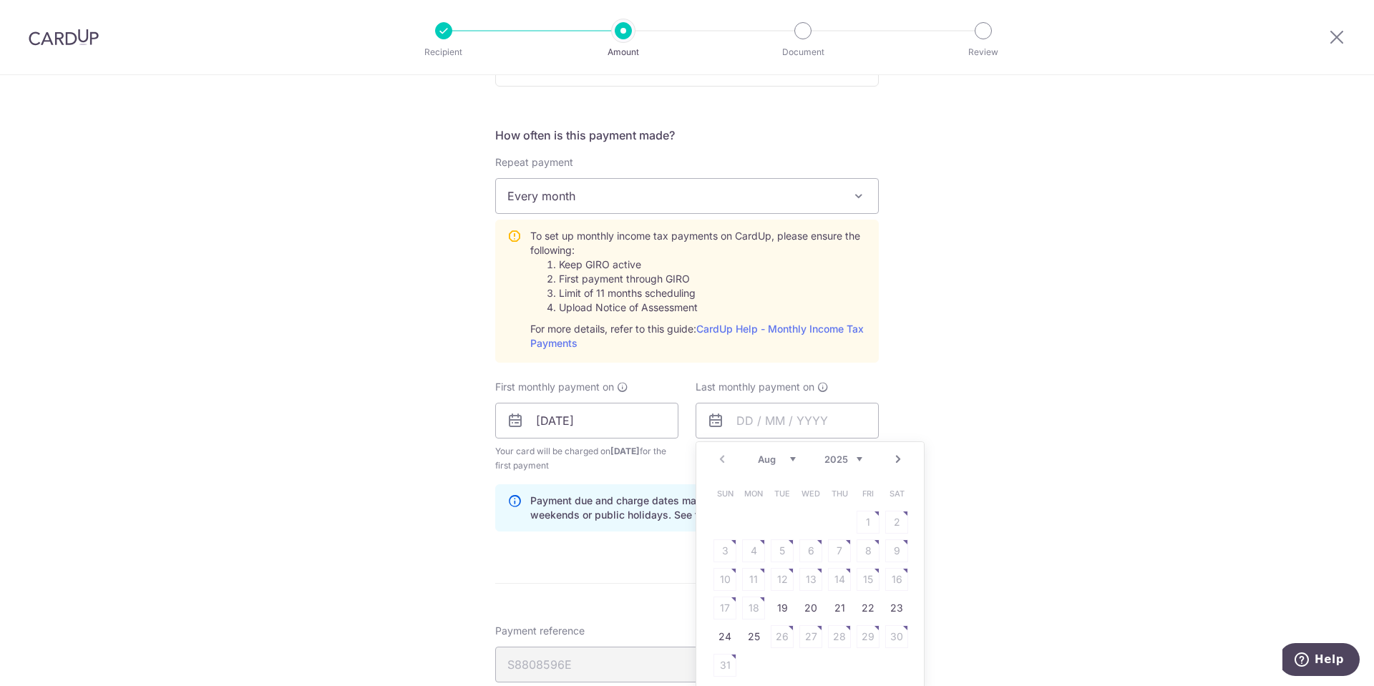
click at [890, 462] on link "Next" at bounding box center [898, 459] width 17 height 17
click at [892, 462] on link "Next" at bounding box center [898, 459] width 17 height 17
click at [837, 613] on link "25" at bounding box center [839, 608] width 23 height 23
type input "[DATE]"
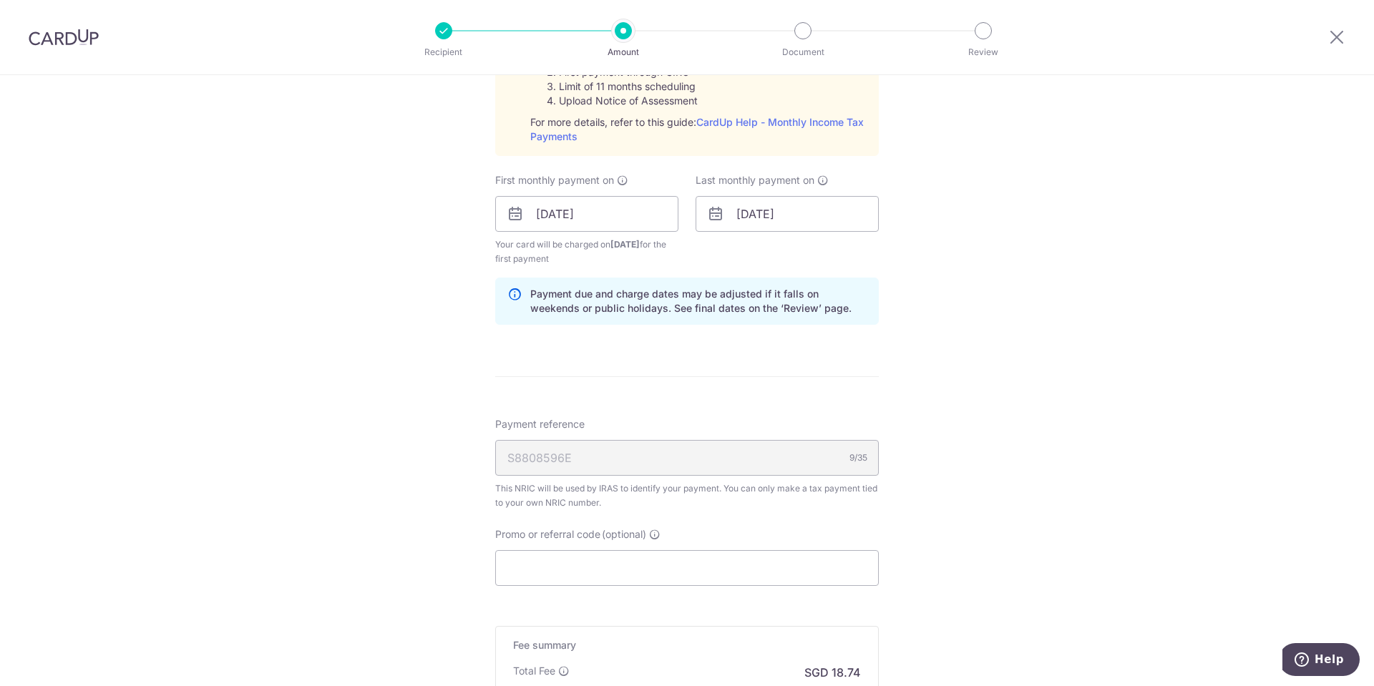
scroll to position [752, 0]
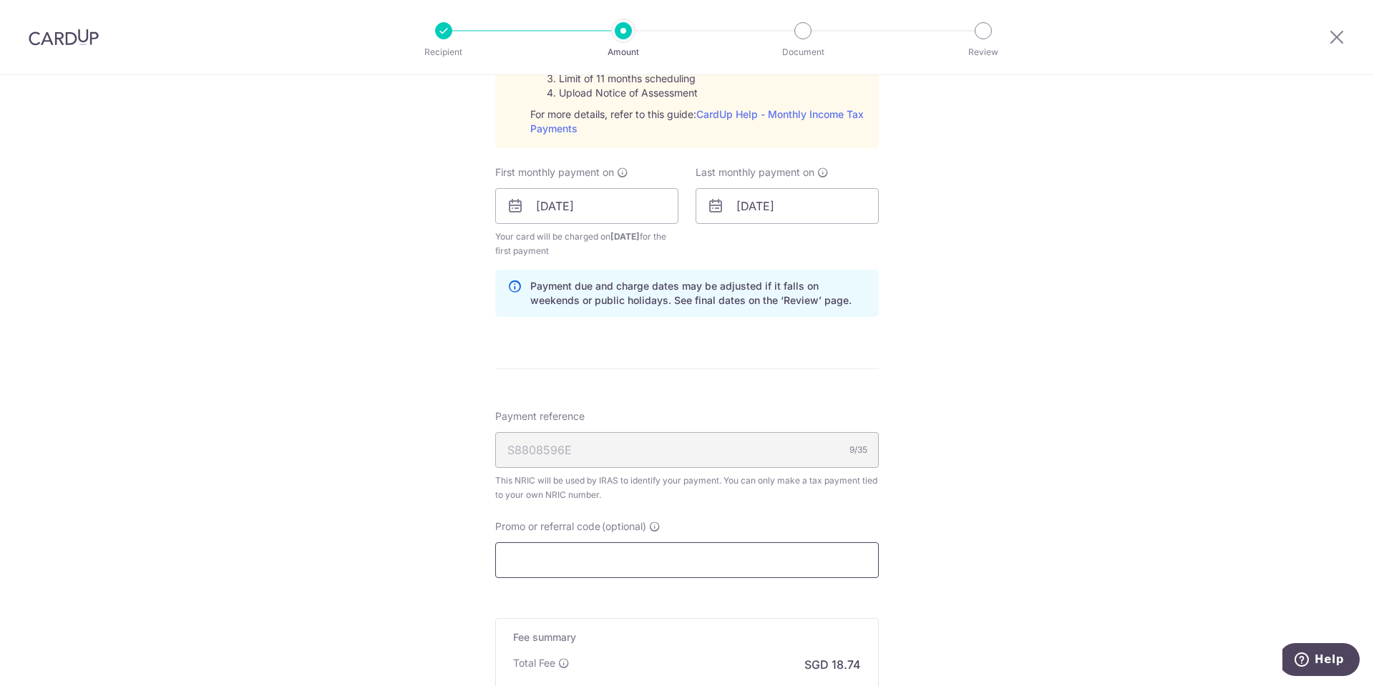
click at [625, 573] on input "Promo or referral code (optional)" at bounding box center [687, 561] width 384 height 36
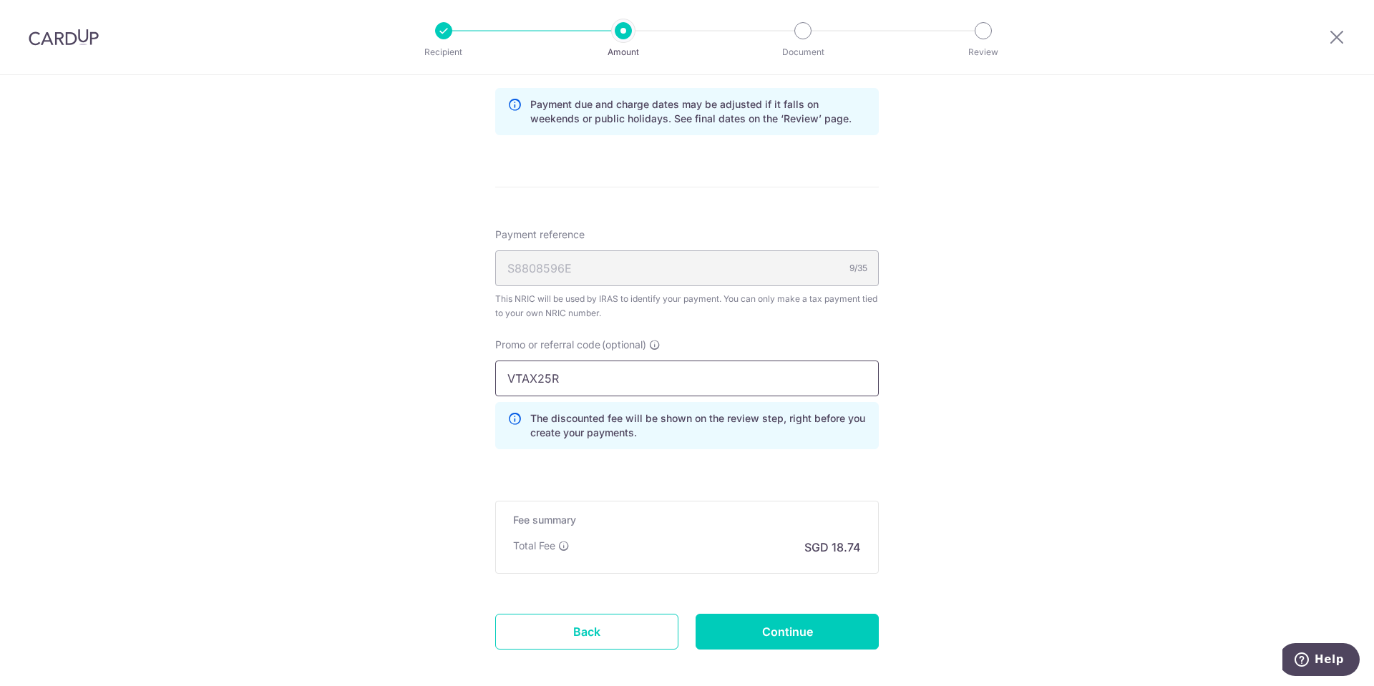
scroll to position [1004, 0]
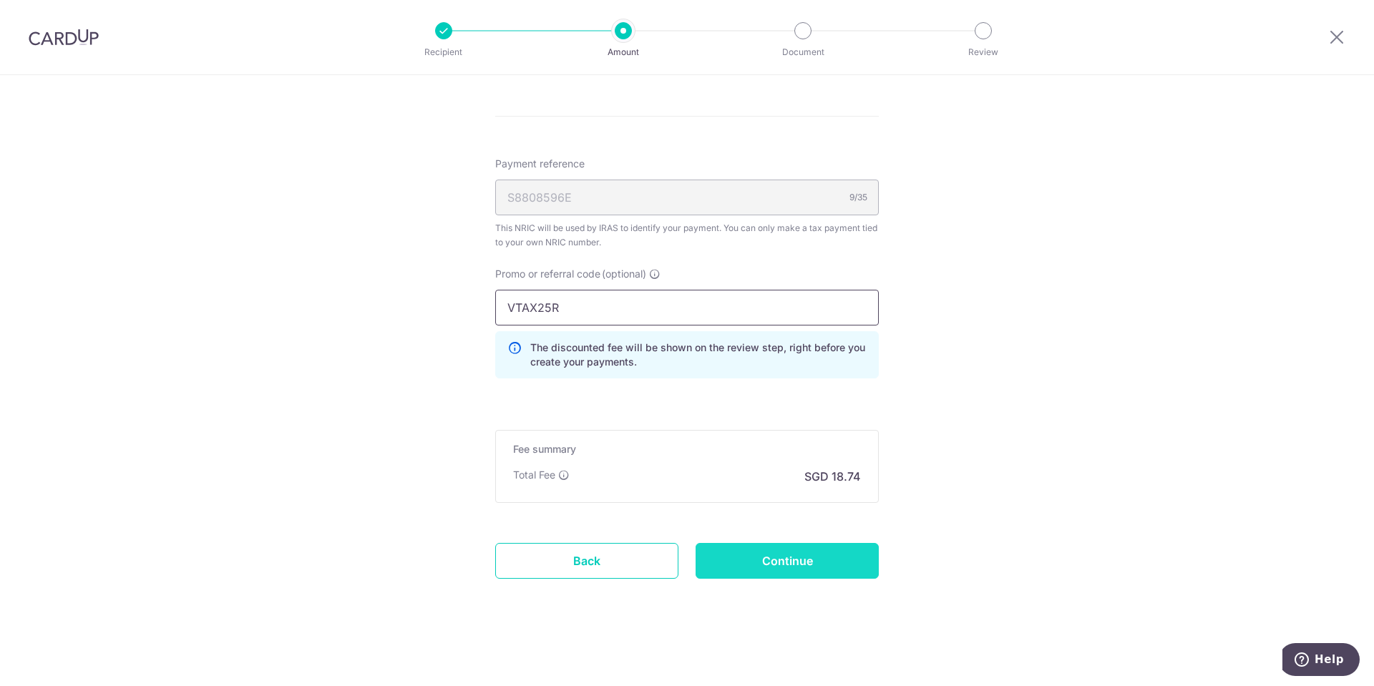
type input "VTAX25R"
click at [807, 558] on input "Continue" at bounding box center [787, 561] width 183 height 36
type input "Create Schedule"
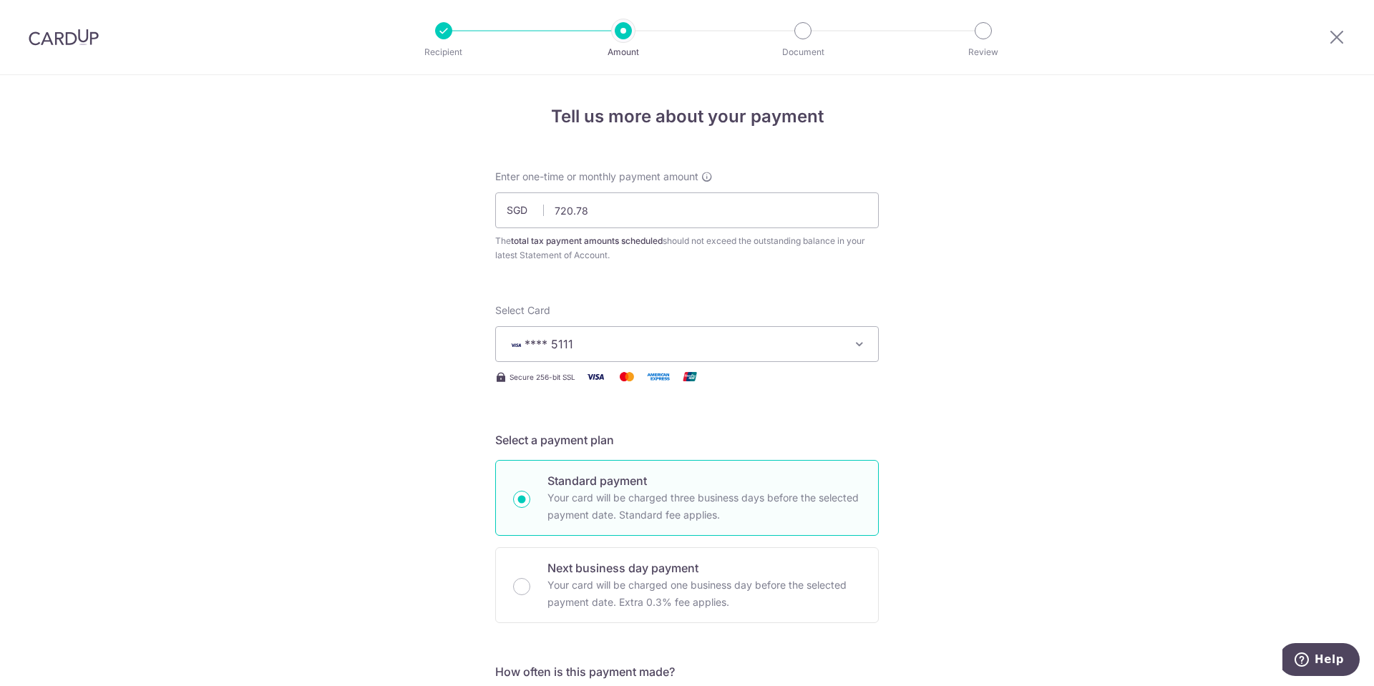
scroll to position [802, 0]
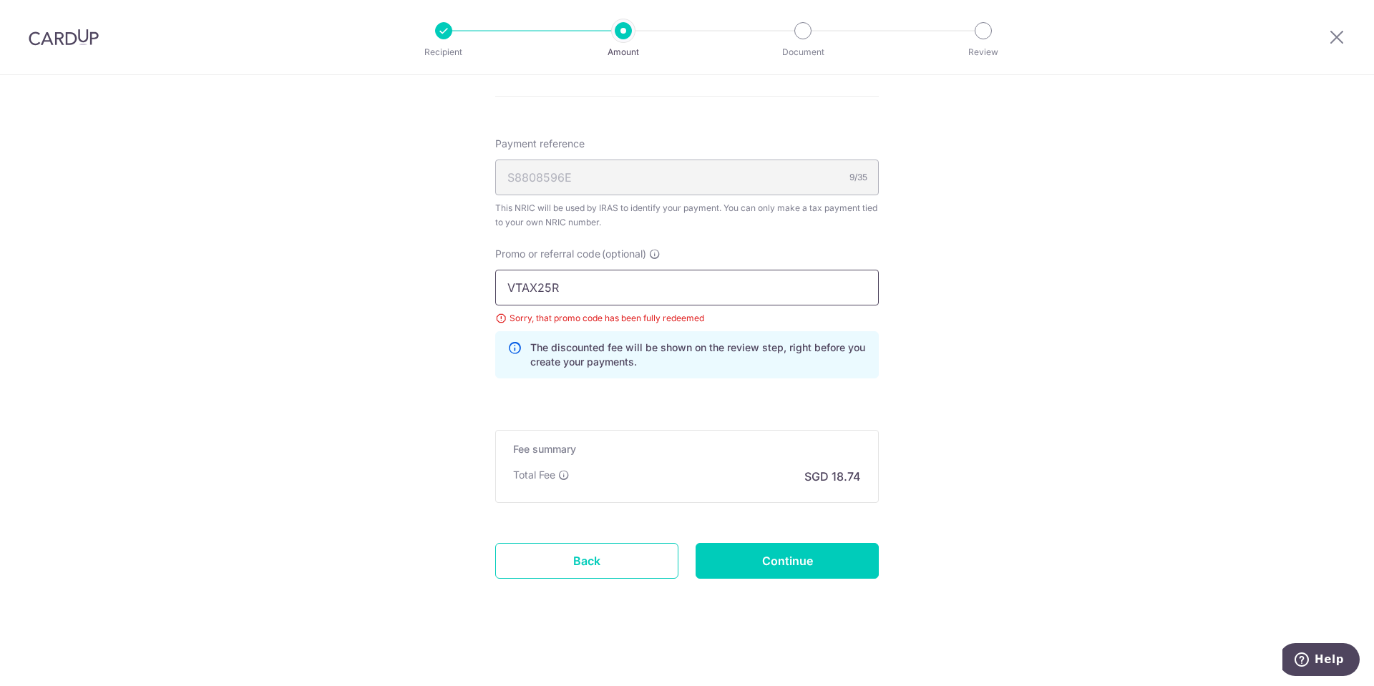
drag, startPoint x: 546, startPoint y: 288, endPoint x: 563, endPoint y: 288, distance: 17.2
click at [563, 288] on input "VTAX25R" at bounding box center [687, 288] width 384 height 36
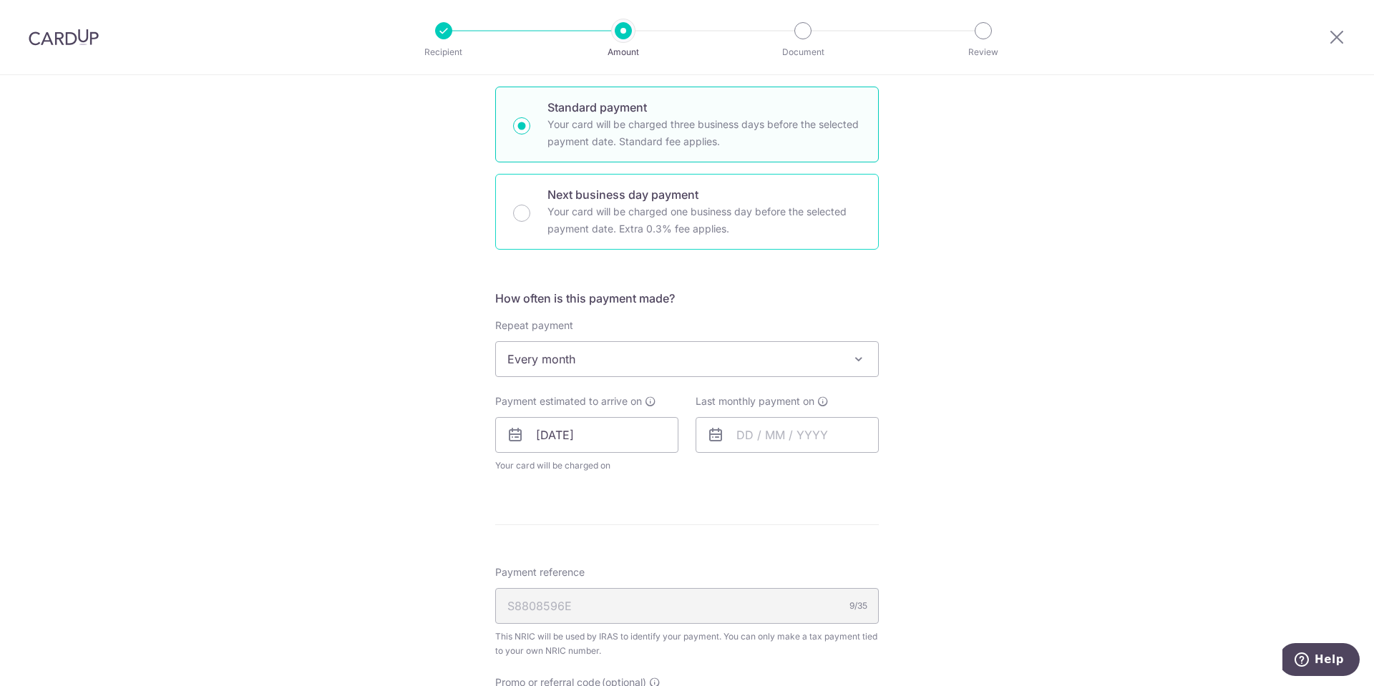
scroll to position [373, 0]
type input "VTAX25ONE"
click at [639, 362] on span "Every month" at bounding box center [687, 360] width 382 height 34
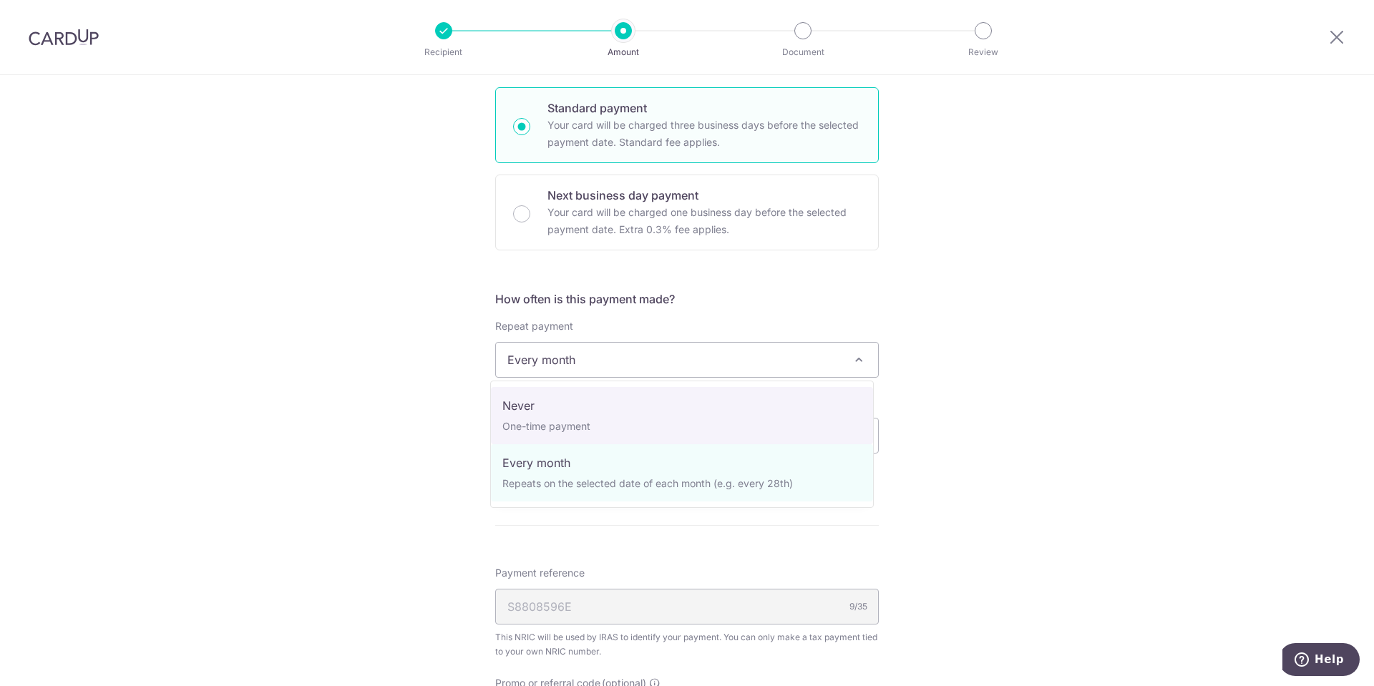
select select "1"
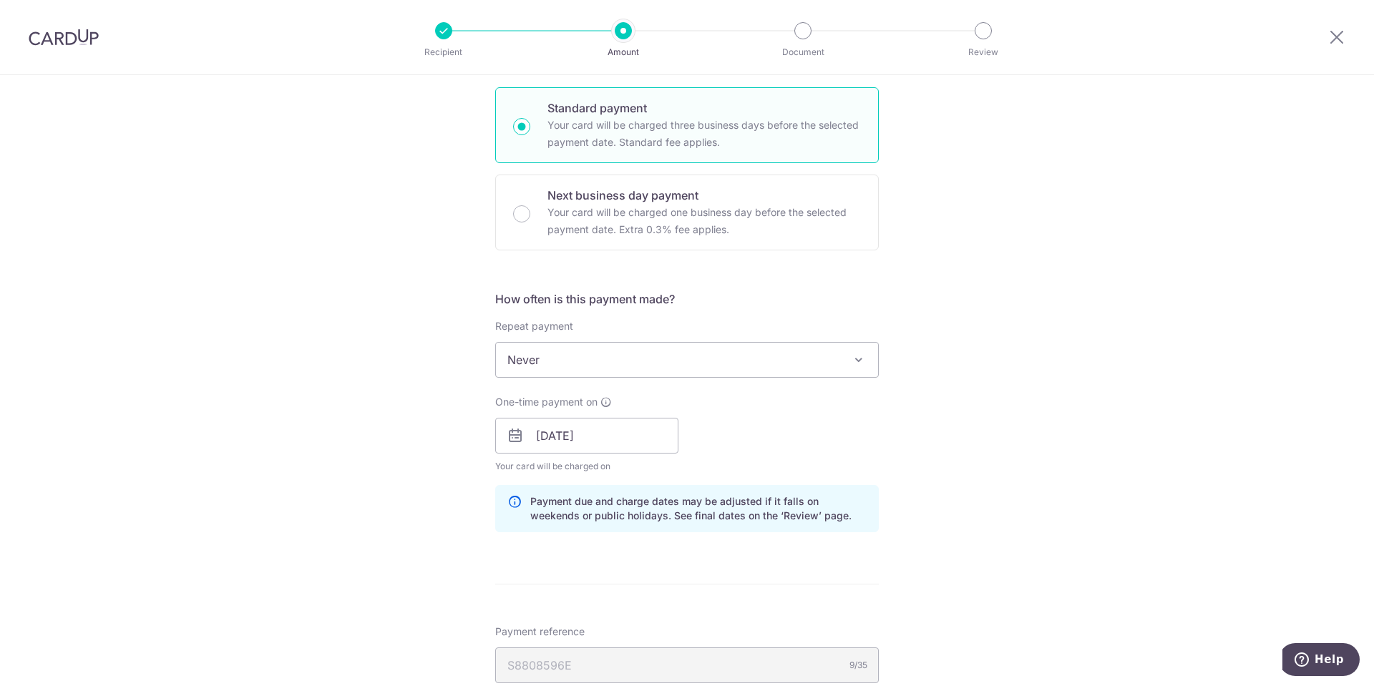
scroll to position [861, 0]
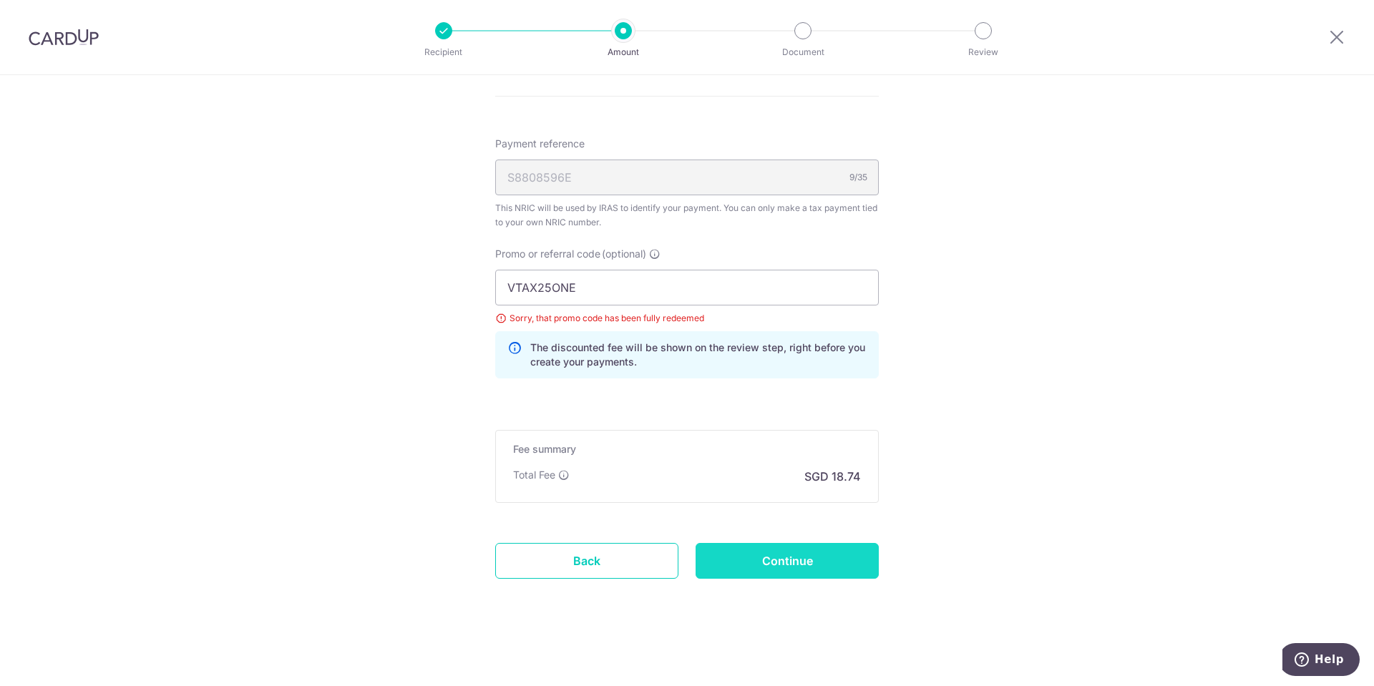
click at [814, 556] on input "Continue" at bounding box center [787, 561] width 183 height 36
type input "Update Schedule"
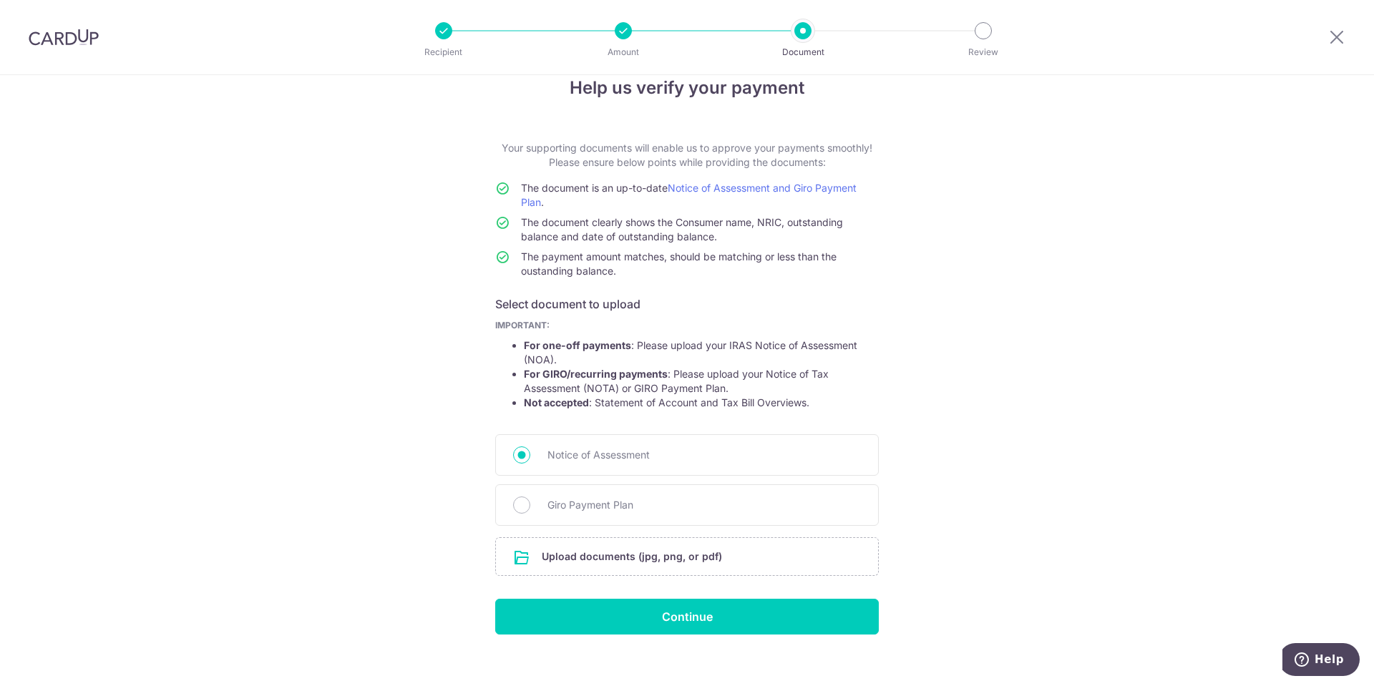
scroll to position [44, 0]
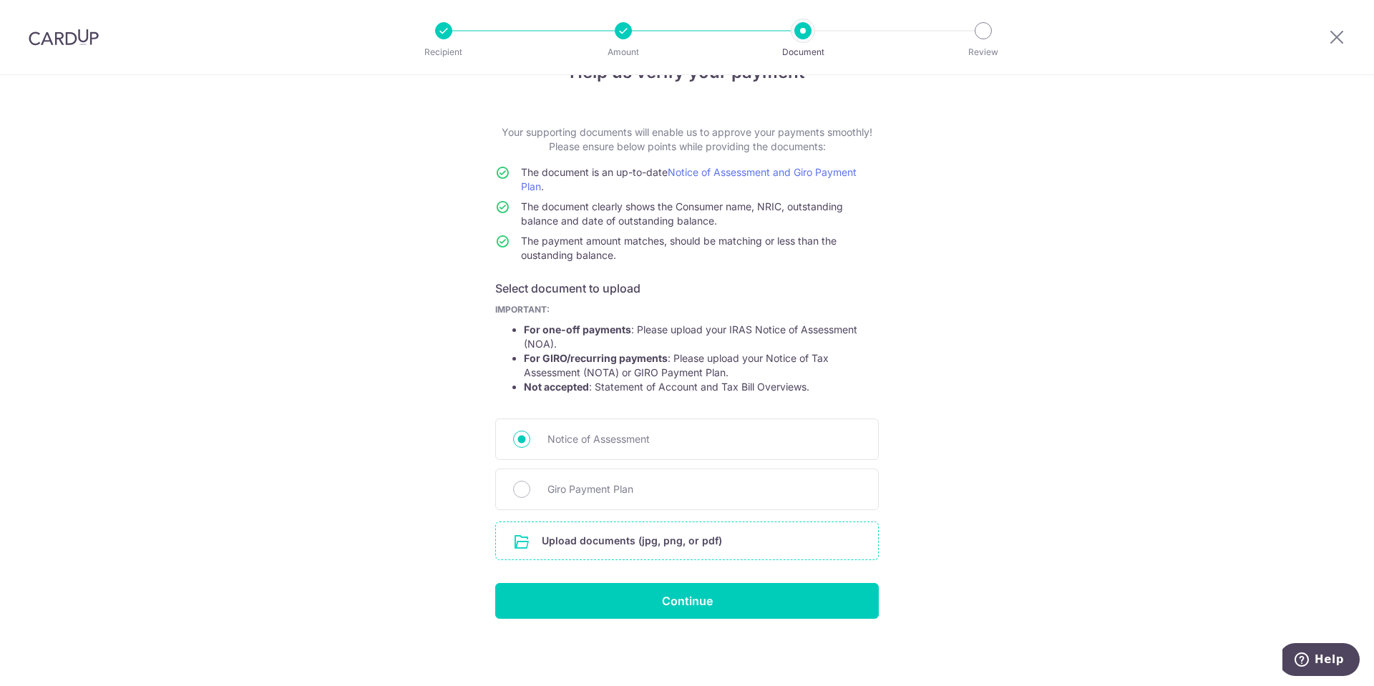
click at [710, 540] on input "file" at bounding box center [687, 541] width 382 height 37
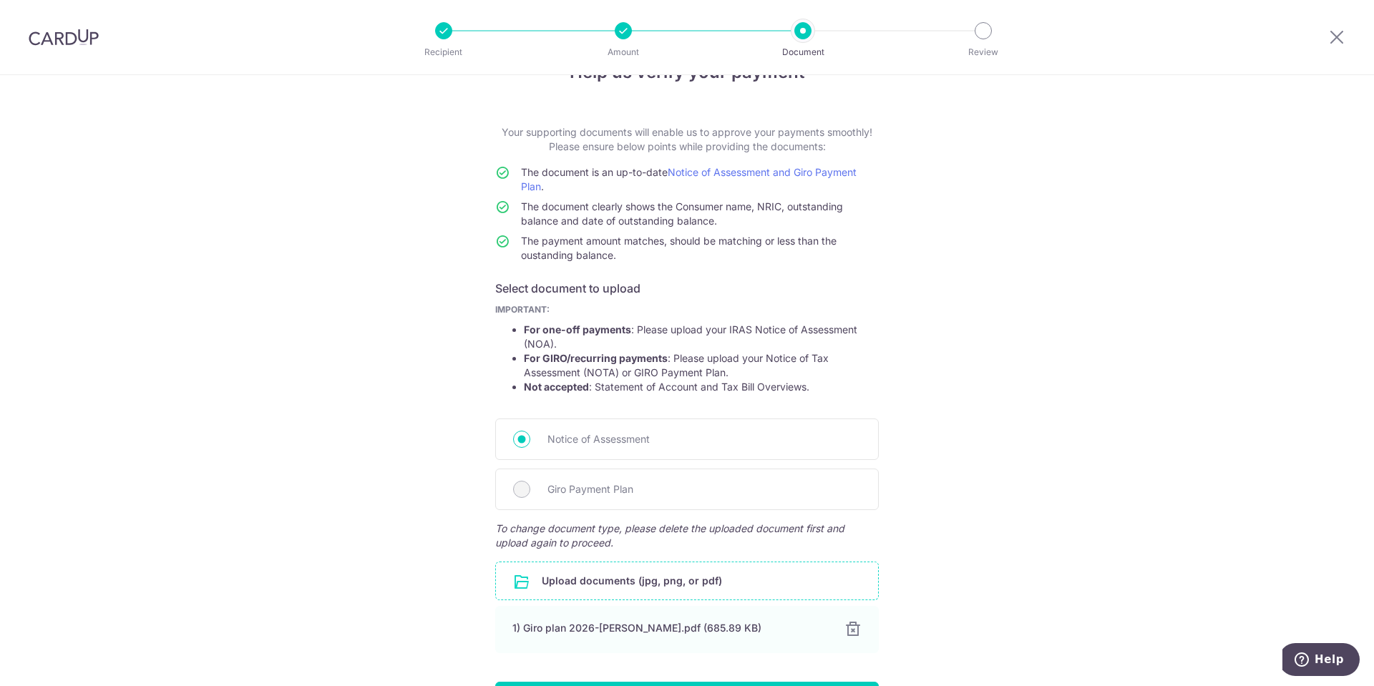
click at [769, 658] on div "Upload documents (jpg, png, or pdf) 1) Giro plan 2026-Noga.pdf (685.89 KB) 100%…" at bounding box center [687, 610] width 384 height 97
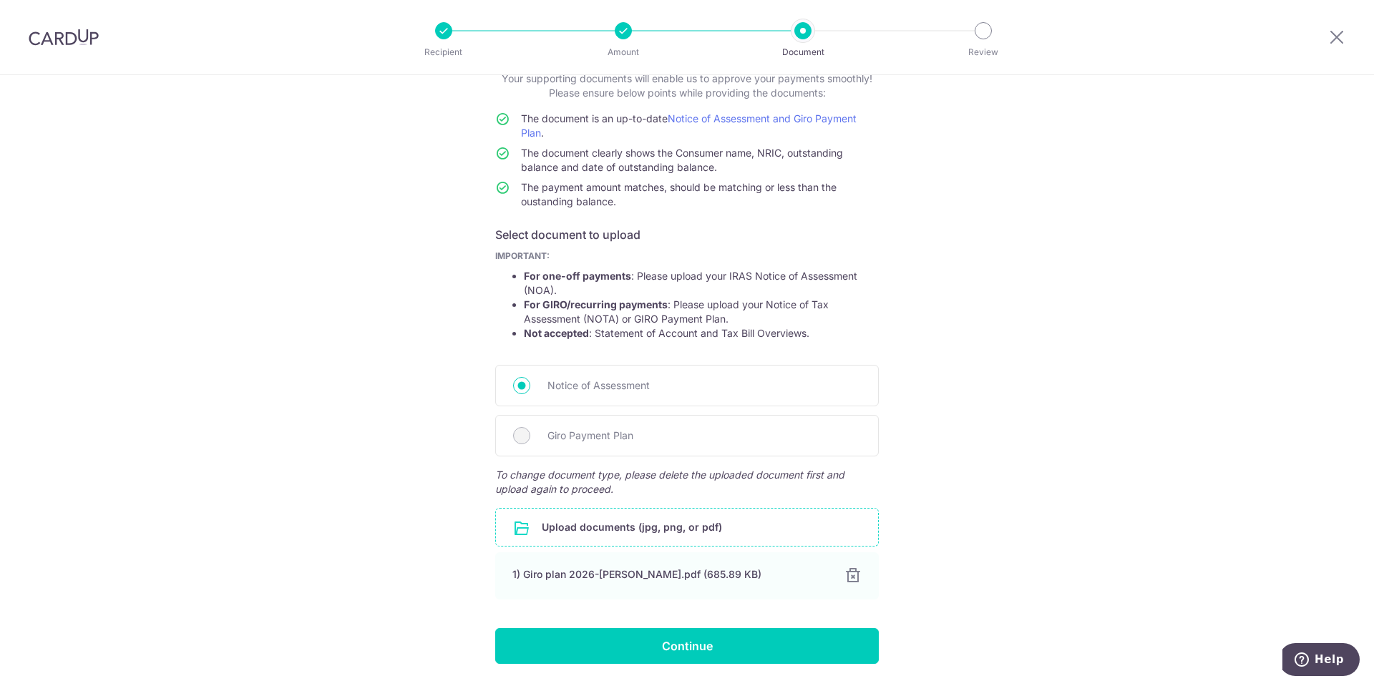
scroll to position [143, 0]
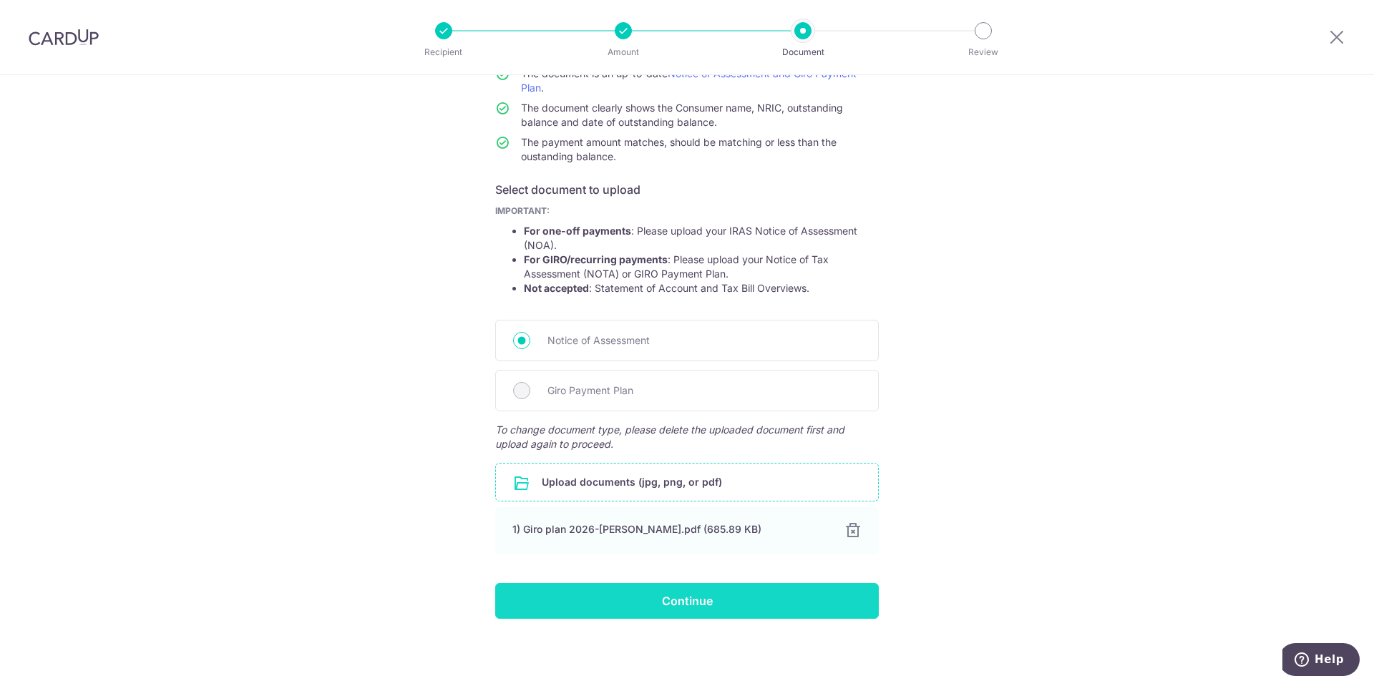
click at [775, 588] on input "Continue" at bounding box center [687, 601] width 384 height 36
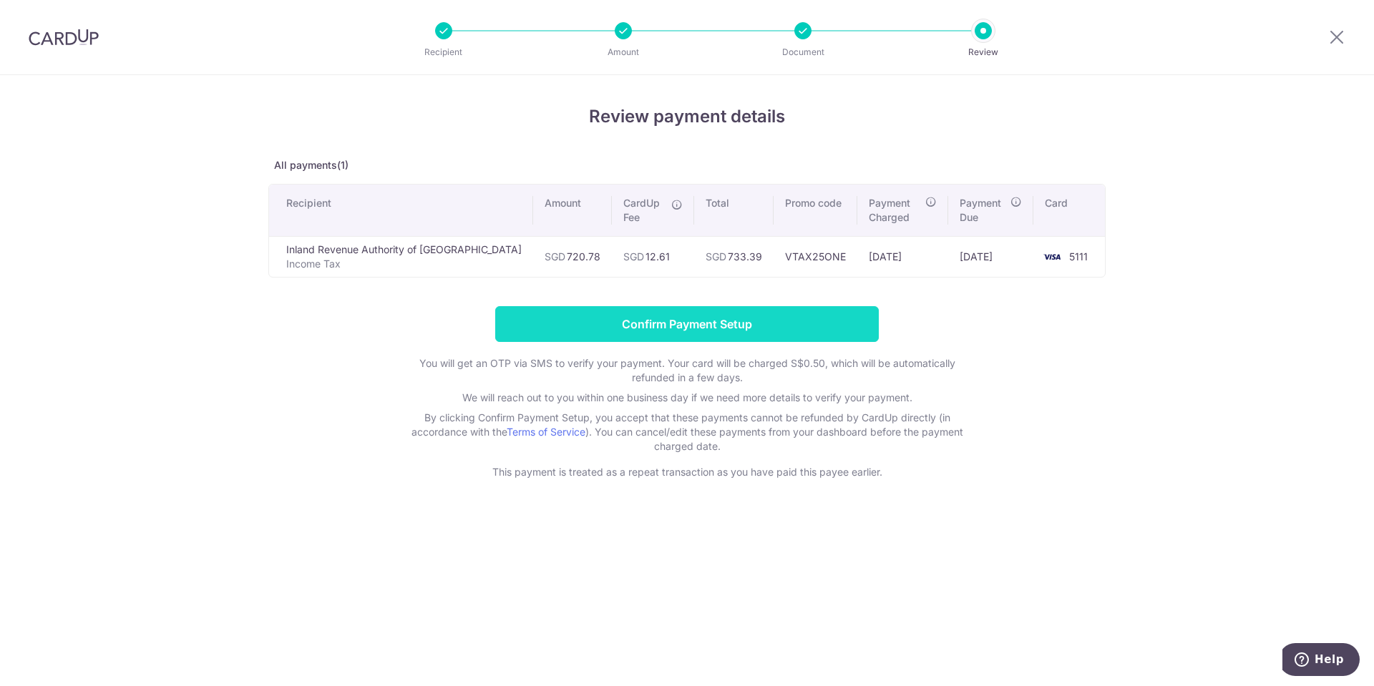
click at [735, 326] on input "Confirm Payment Setup" at bounding box center [687, 324] width 384 height 36
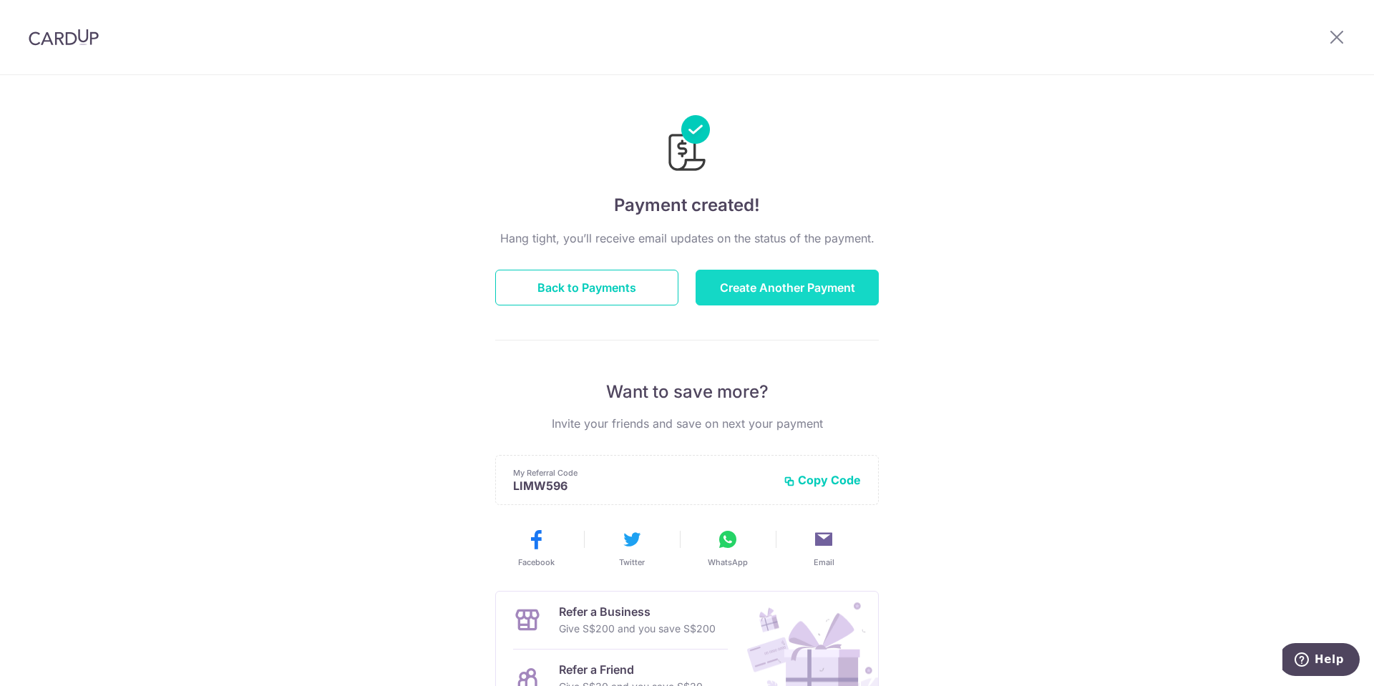
click at [784, 288] on button "Create Another Payment" at bounding box center [787, 288] width 183 height 36
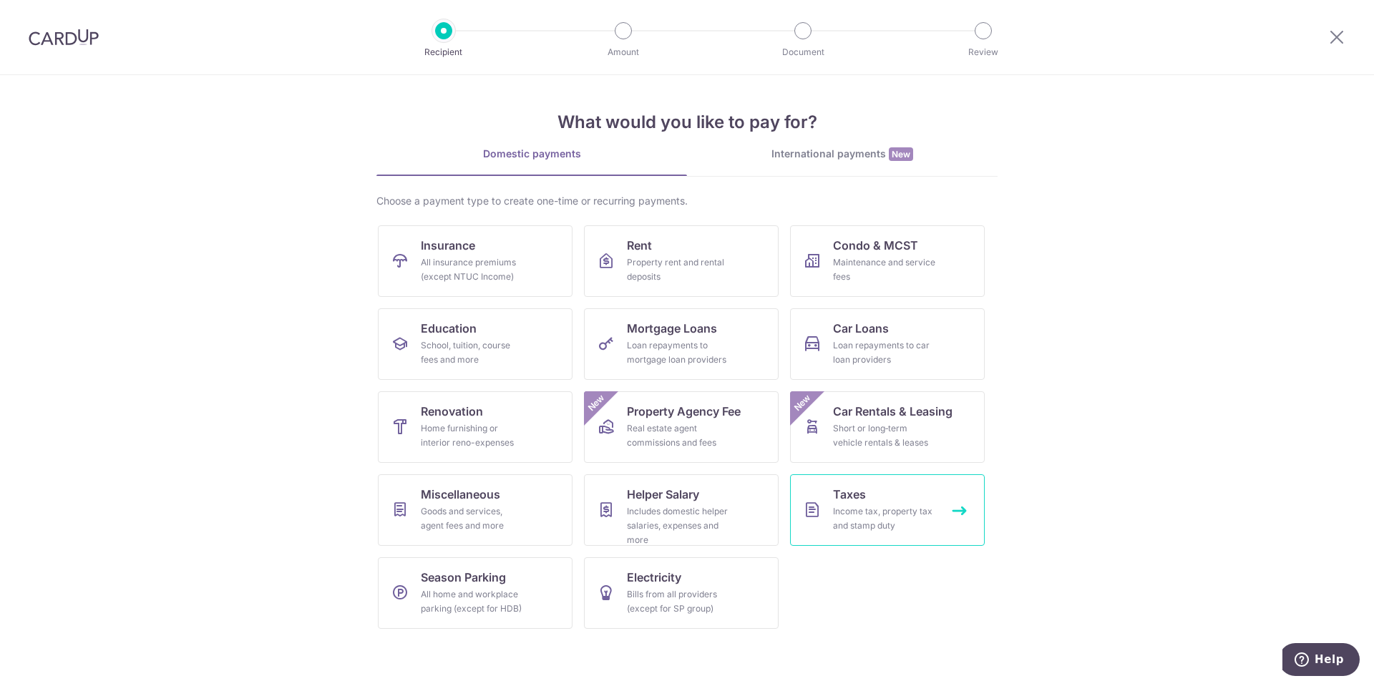
click at [885, 514] on div "Income tax, property tax and stamp duty" at bounding box center [884, 519] width 103 height 29
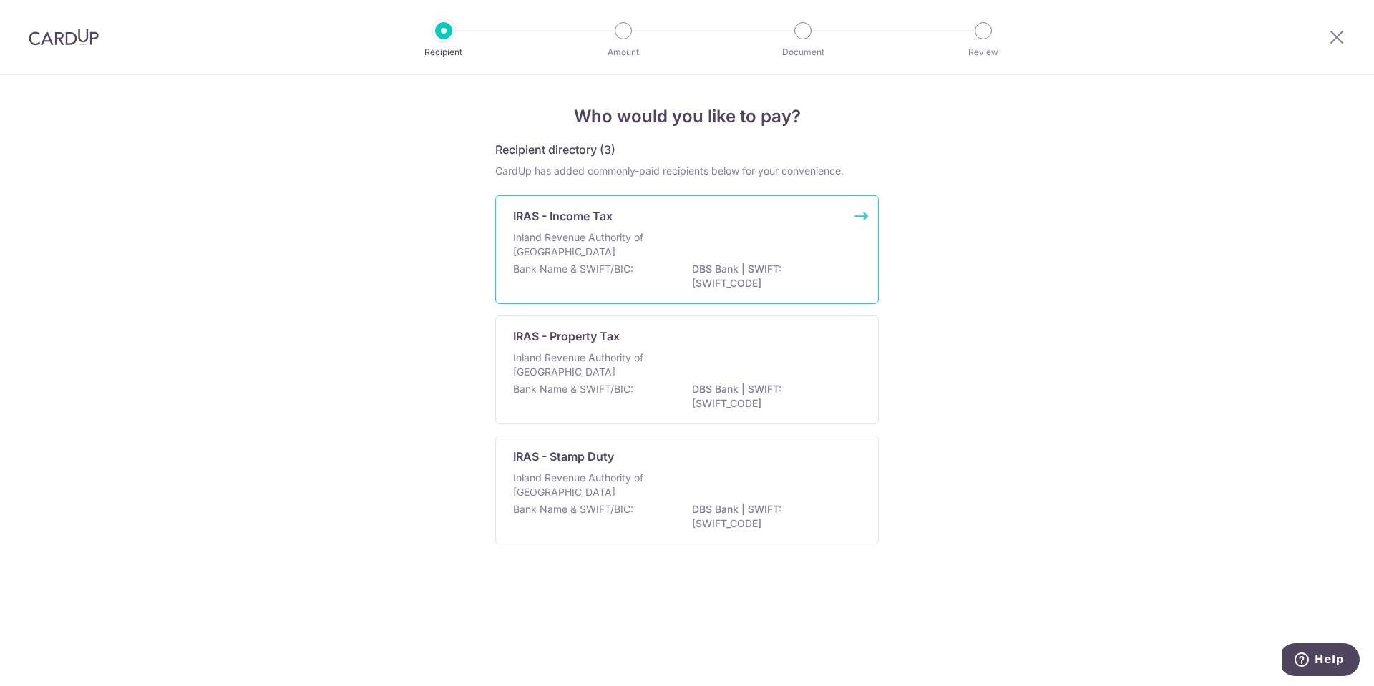
click at [598, 254] on p "Inland Revenue Authority of [GEOGRAPHIC_DATA]" at bounding box center [589, 244] width 152 height 29
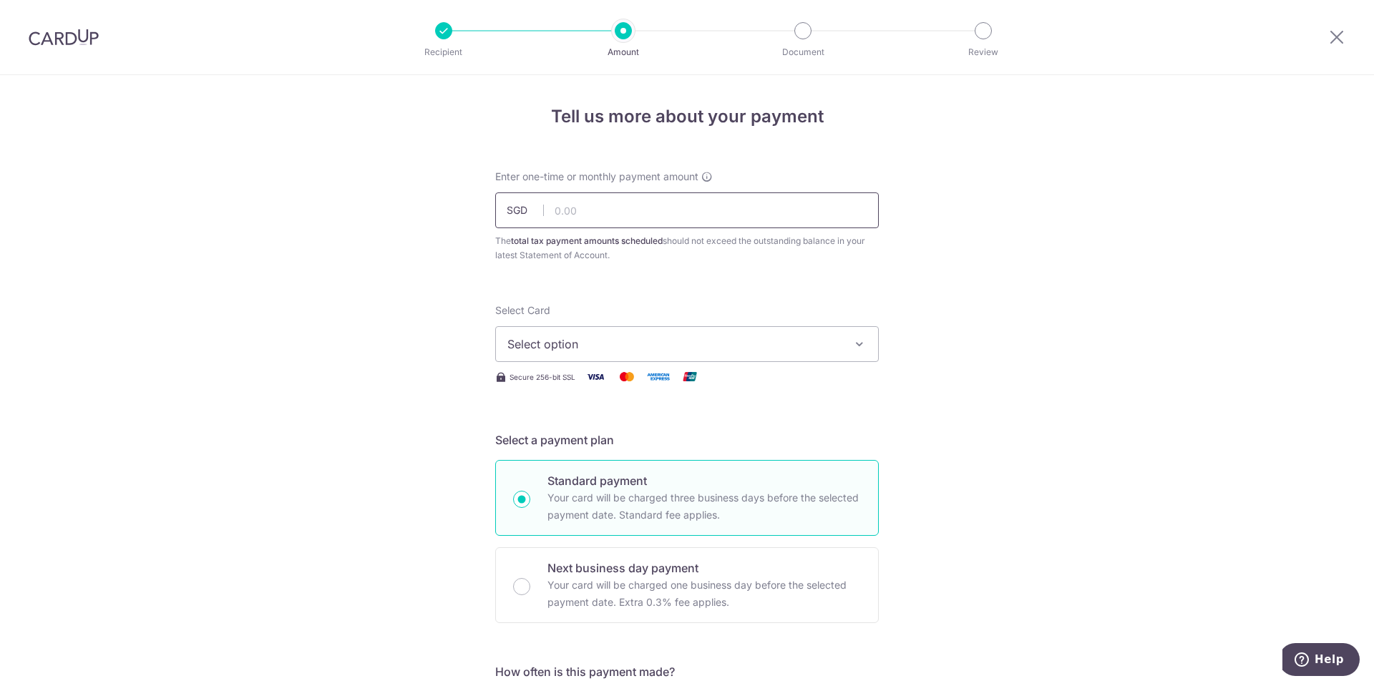
click at [615, 210] on input "text" at bounding box center [687, 211] width 384 height 36
type input "720.38"
click at [642, 345] on span "Select option" at bounding box center [674, 344] width 334 height 17
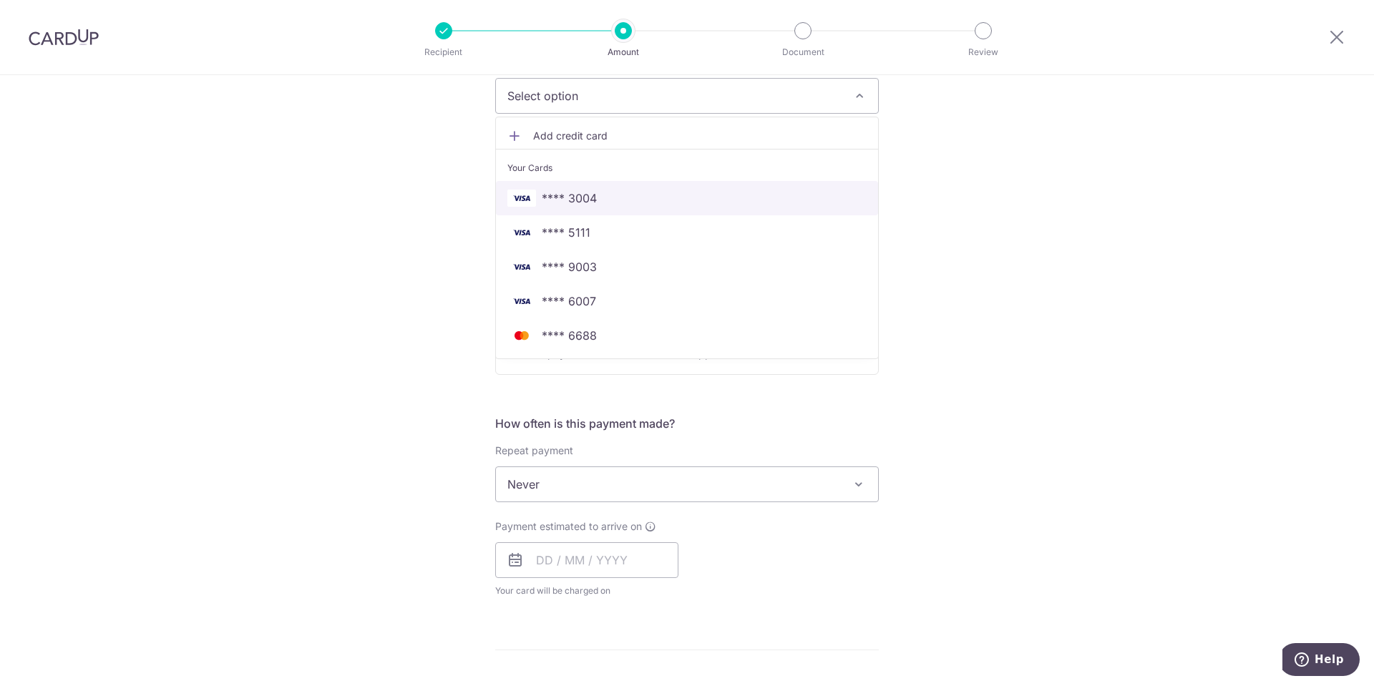
scroll to position [215, 0]
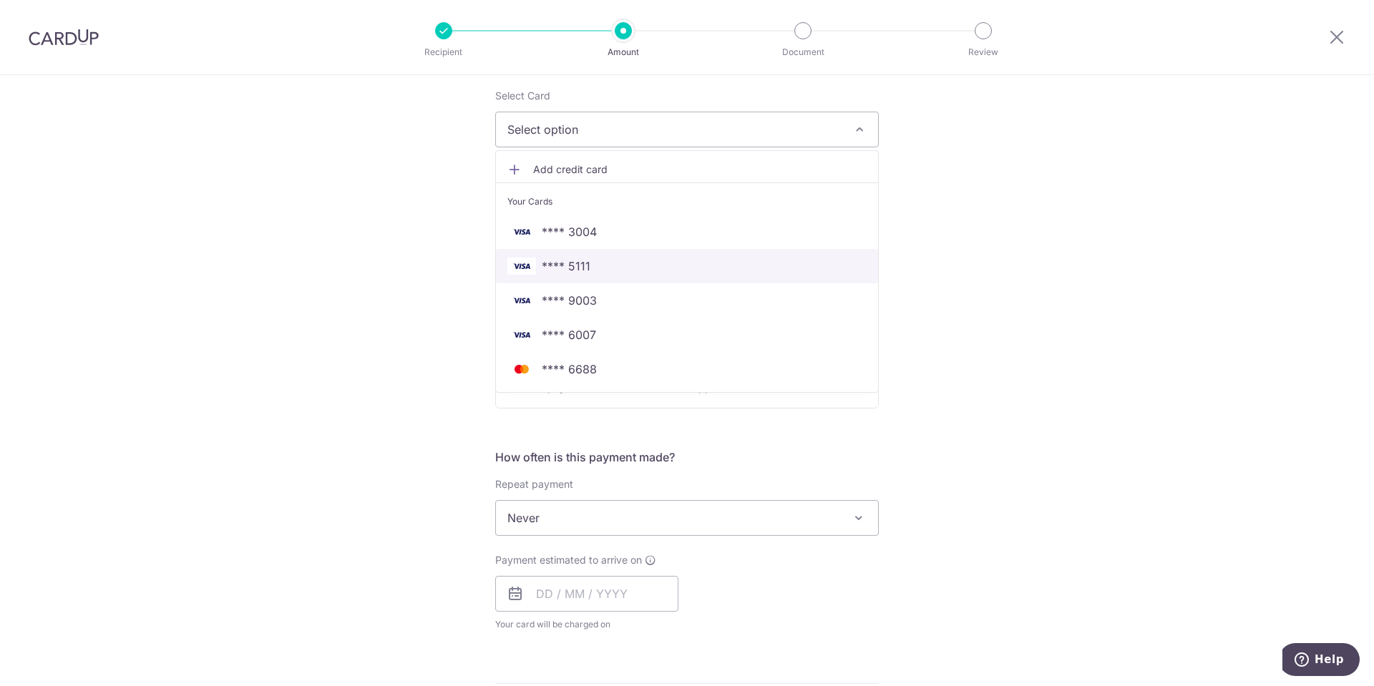
click at [593, 266] on span "**** 5111" at bounding box center [686, 266] width 359 height 17
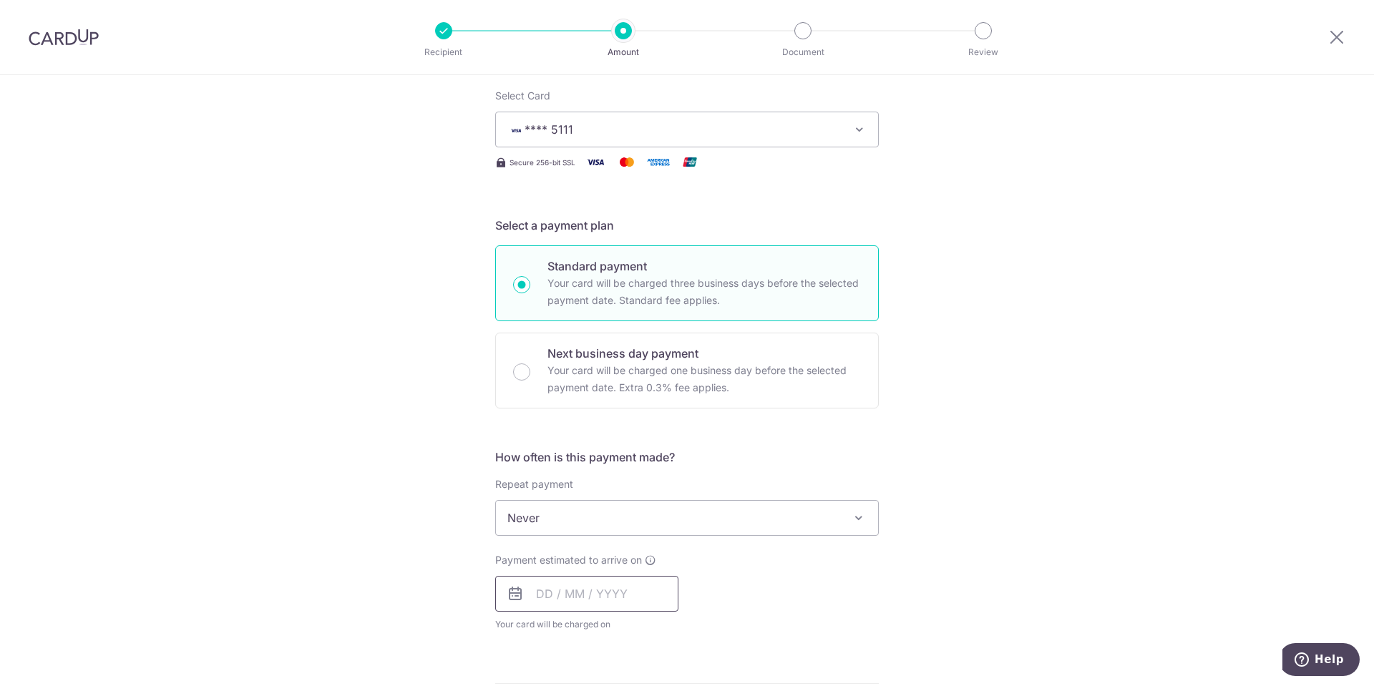
click at [637, 602] on input "text" at bounding box center [586, 594] width 183 height 36
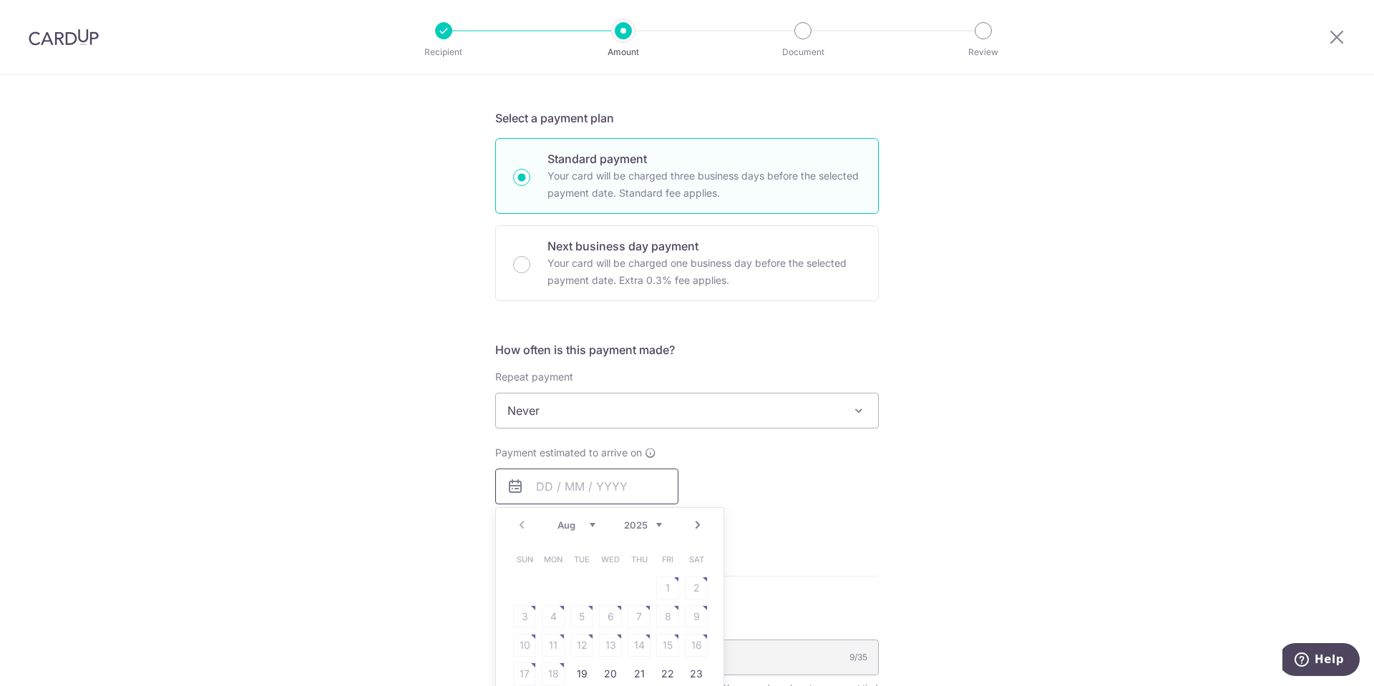
scroll to position [429, 0]
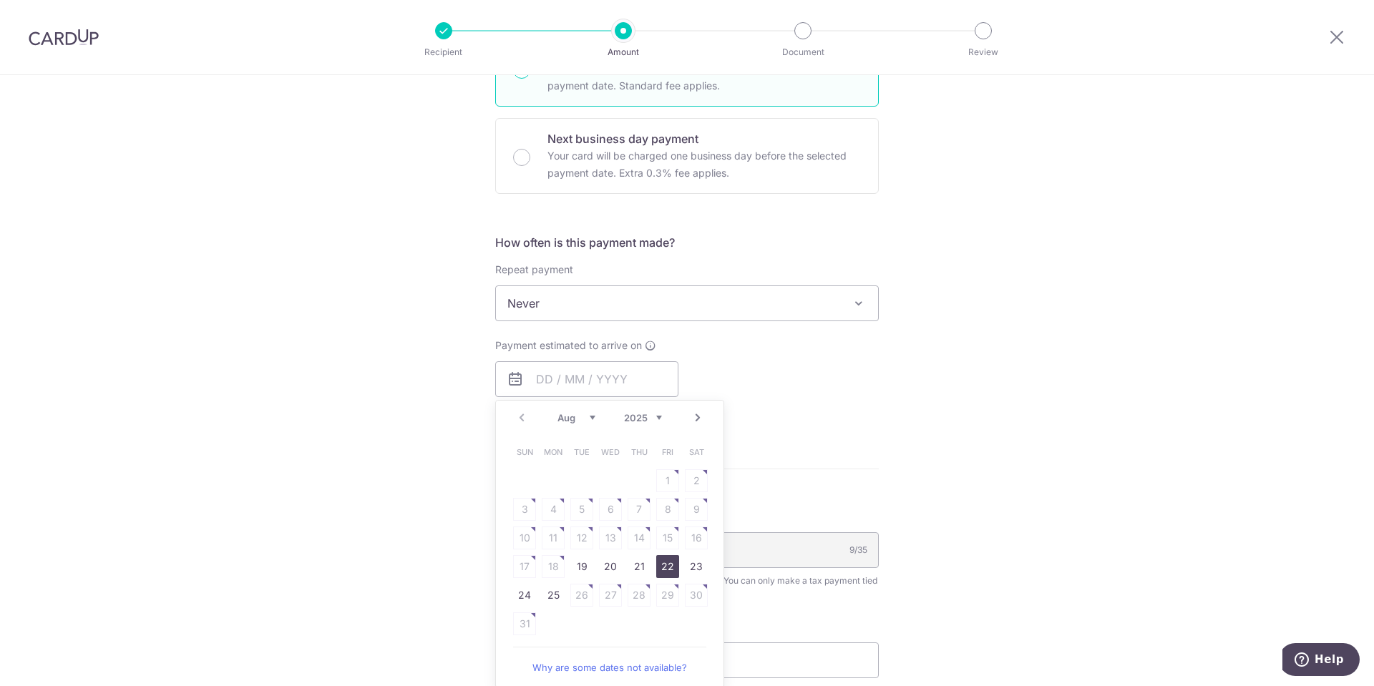
click at [661, 568] on link "22" at bounding box center [667, 566] width 23 height 23
type input "[DATE]"
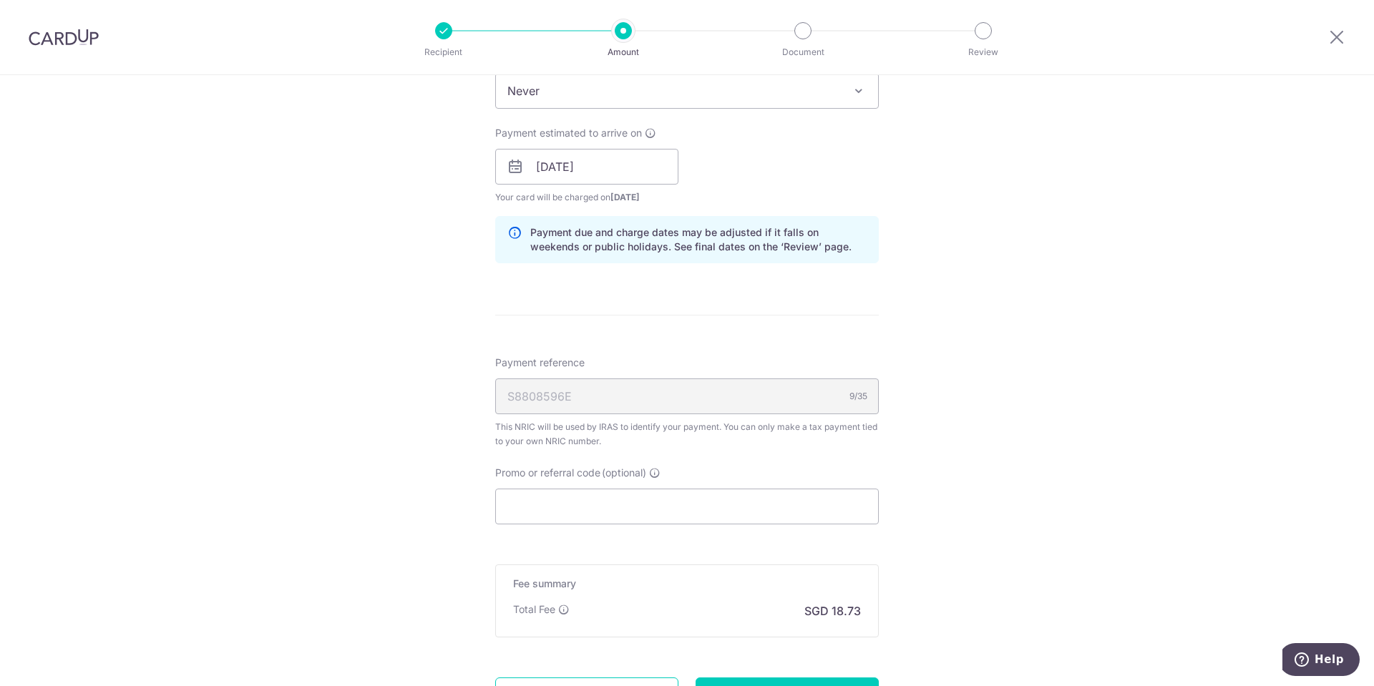
scroll to position [644, 0]
click at [605, 505] on input "Promo or referral code (optional)" at bounding box center [687, 505] width 384 height 36
type input "v"
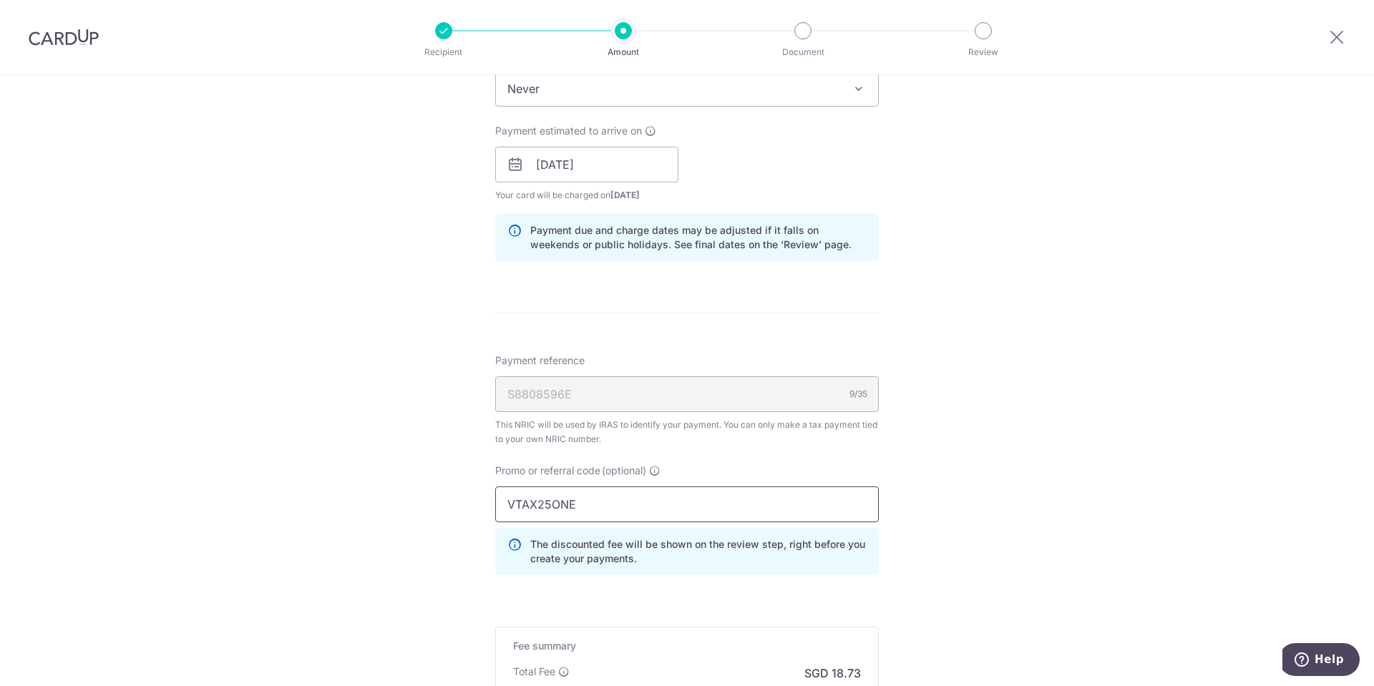
scroll to position [841, 0]
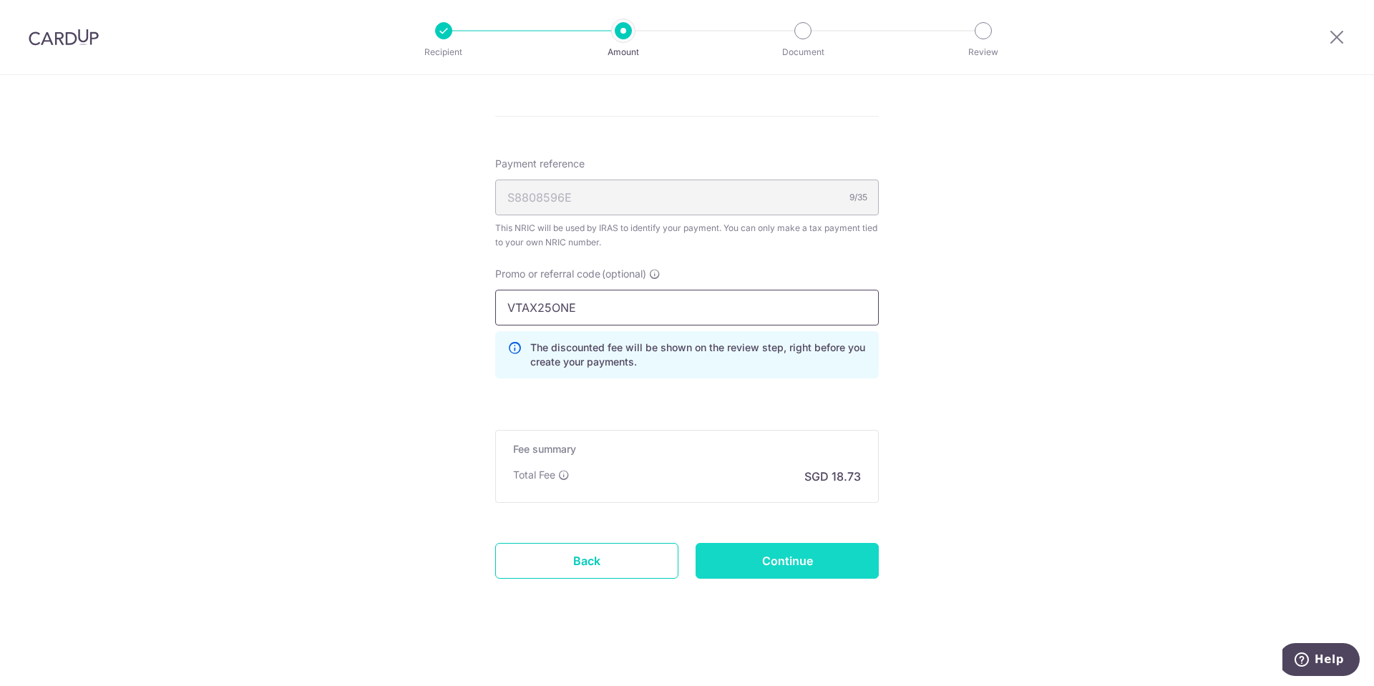
type input "VTAX25ONE"
click at [797, 565] on input "Continue" at bounding box center [787, 561] width 183 height 36
type input "Create Schedule"
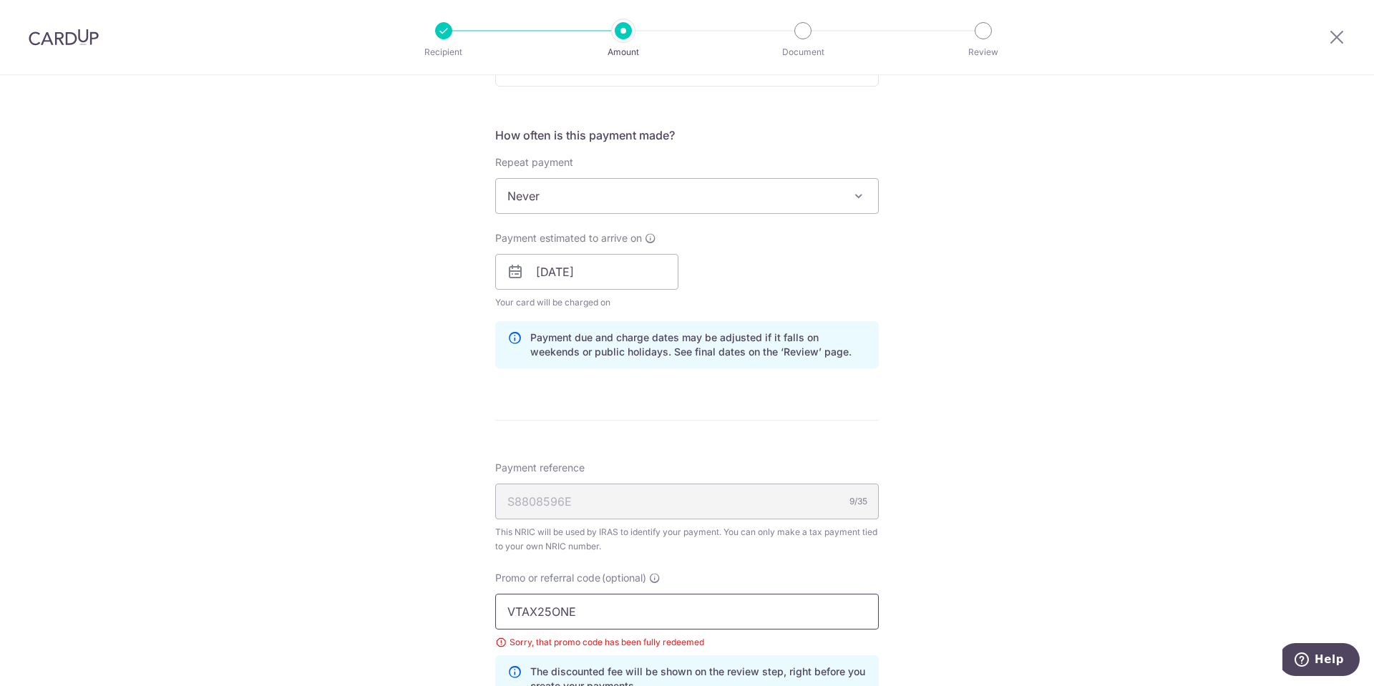
scroll to position [861, 0]
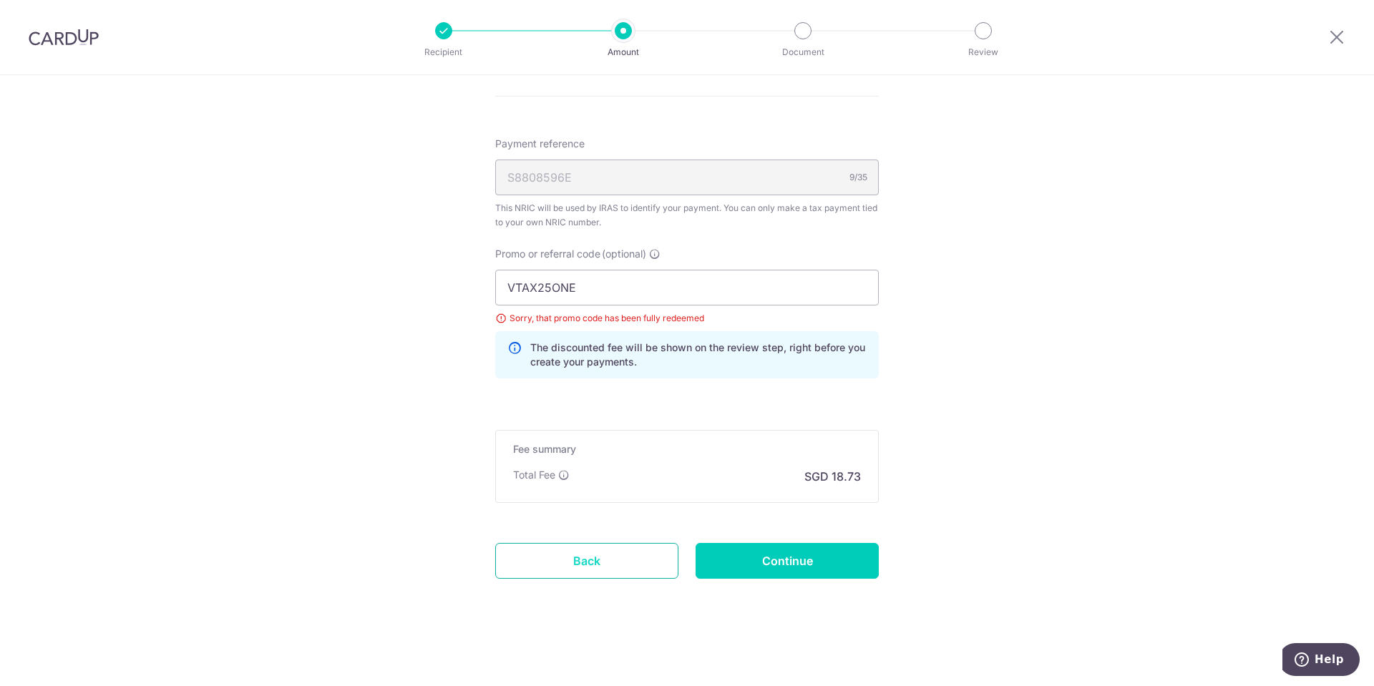
click at [628, 565] on link "Back" at bounding box center [586, 561] width 183 height 36
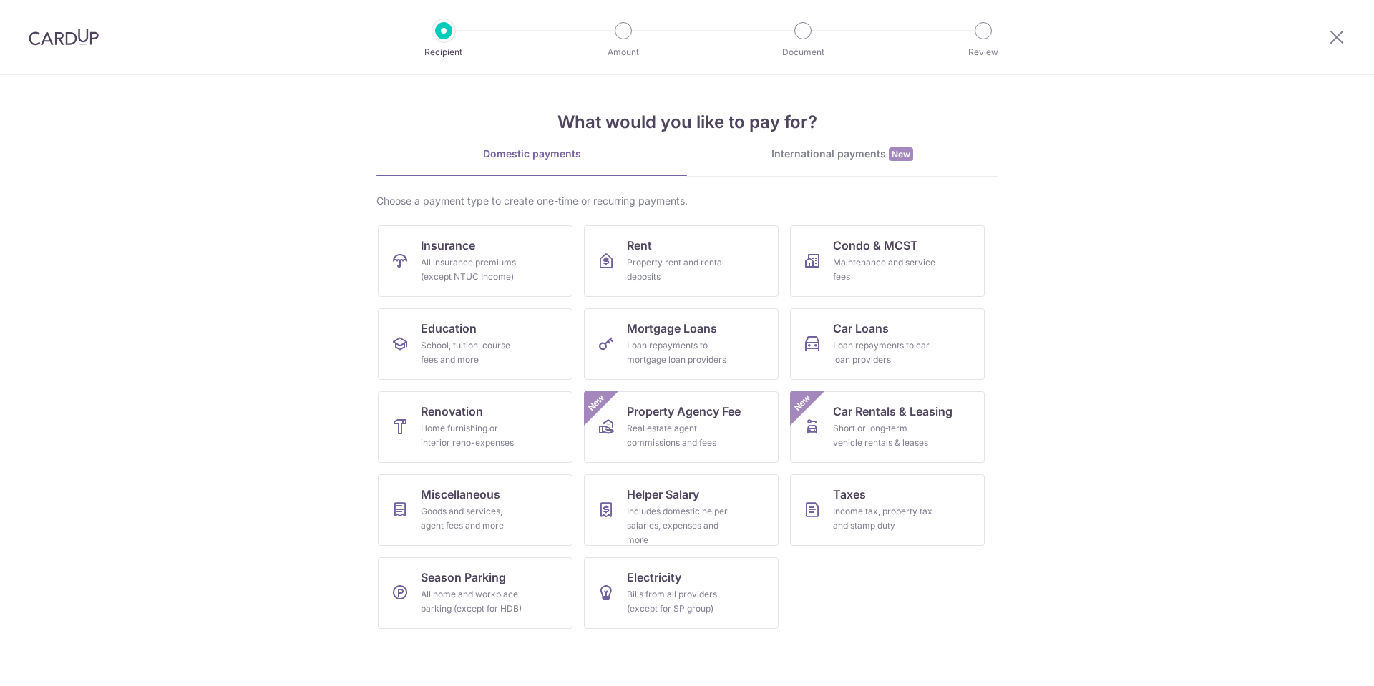
click at [74, 42] on img at bounding box center [64, 37] width 70 height 17
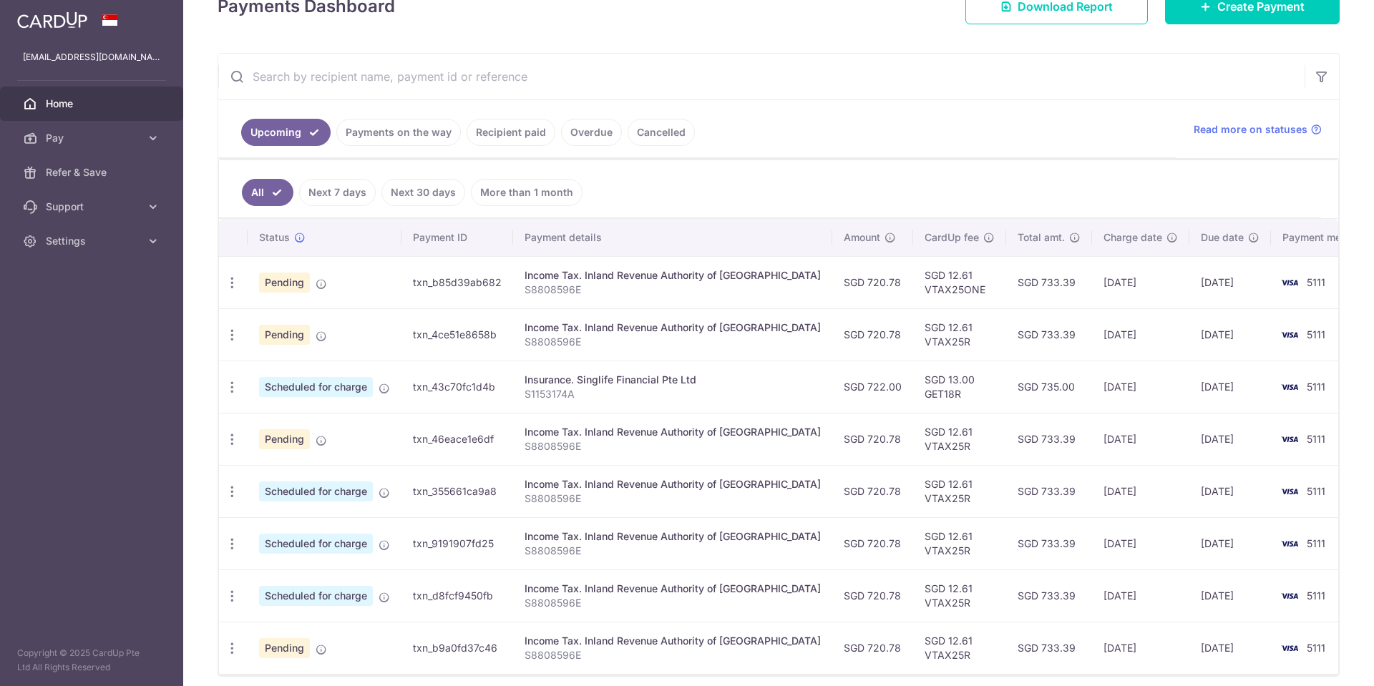
scroll to position [215, 0]
